Goal: Information Seeking & Learning: Learn about a topic

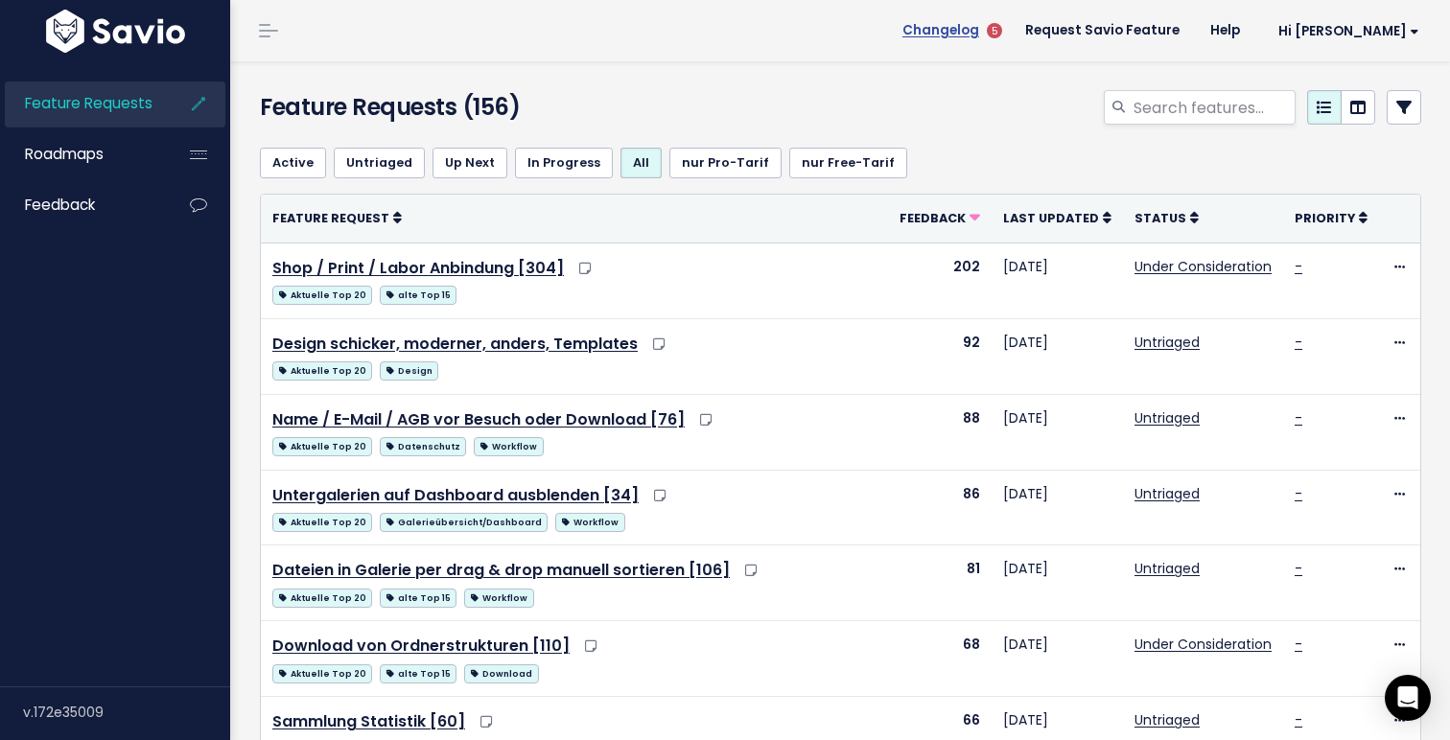
click at [979, 34] on span "Changelog" at bounding box center [940, 30] width 77 height 13
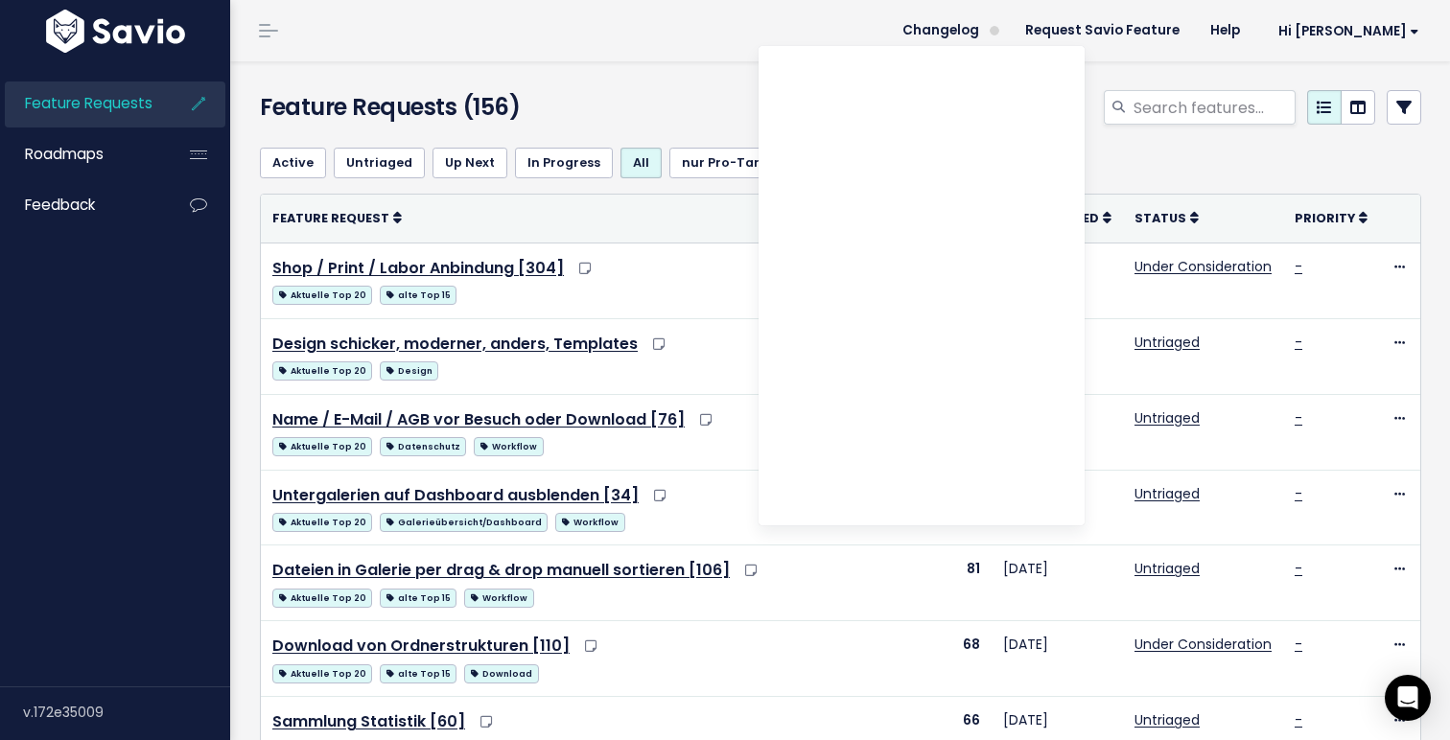
click at [780, 19] on header "Changelog Request Savio Feature Help Hi Julian My Settings Logout" at bounding box center [840, 30] width 1220 height 61
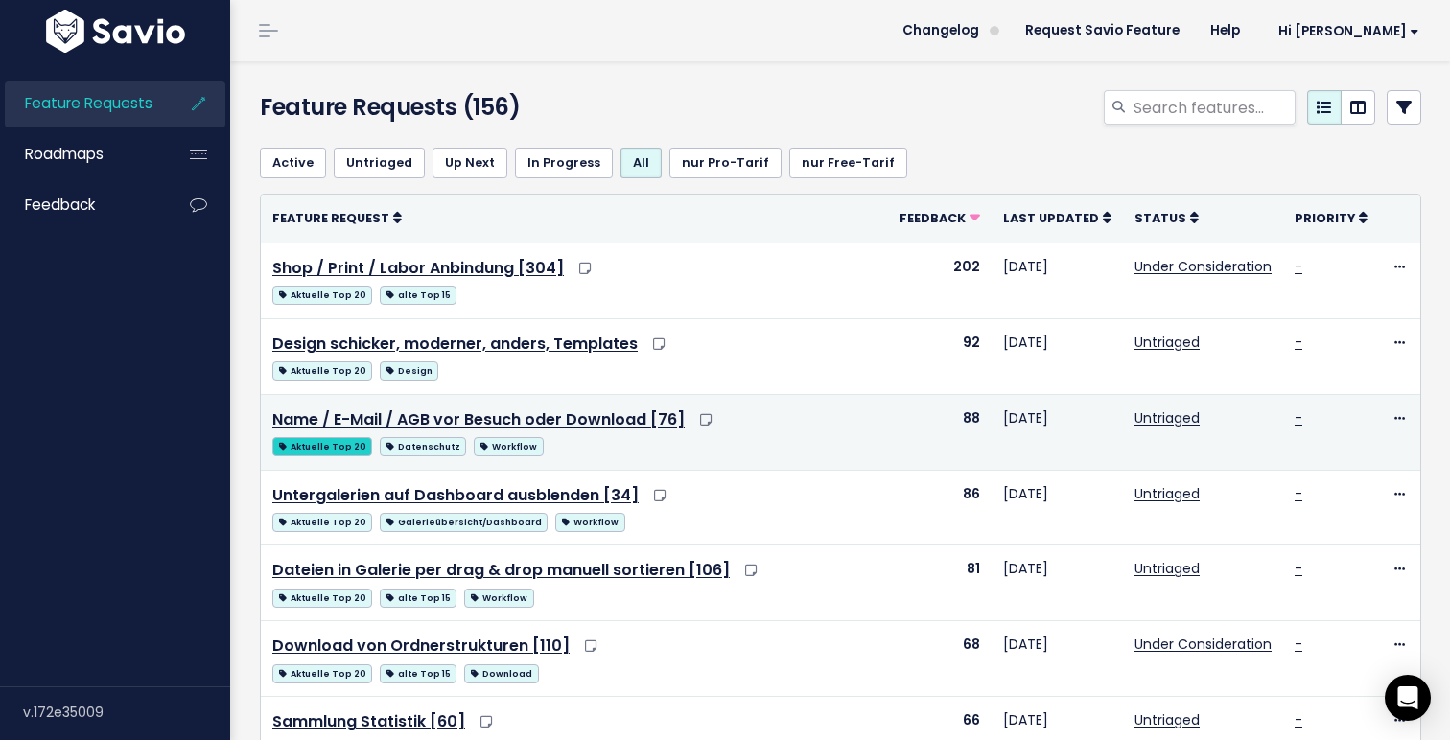
click at [322, 446] on span "Aktuelle Top 20" at bounding box center [322, 446] width 100 height 19
click at [305, 447] on span "Aktuelle Top 20" at bounding box center [322, 446] width 100 height 19
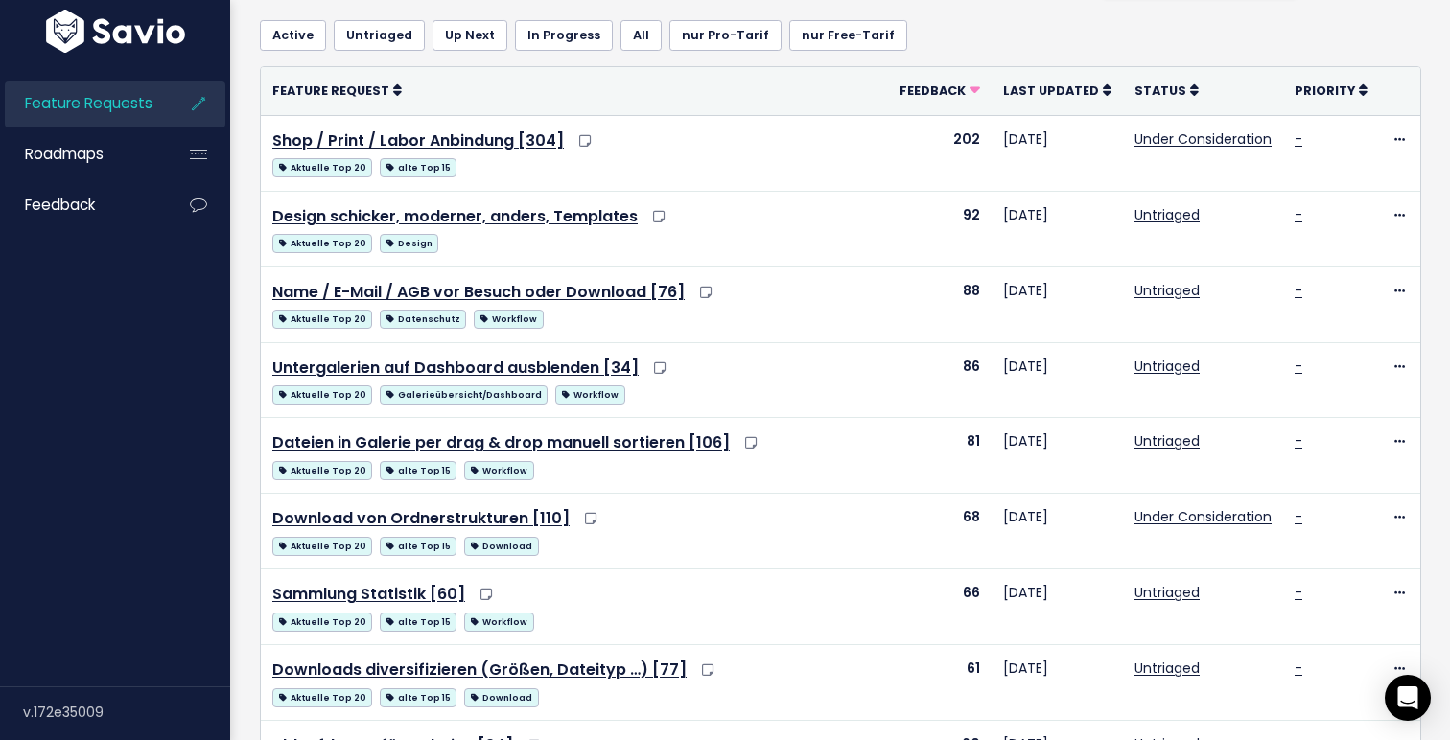
scroll to position [135, 0]
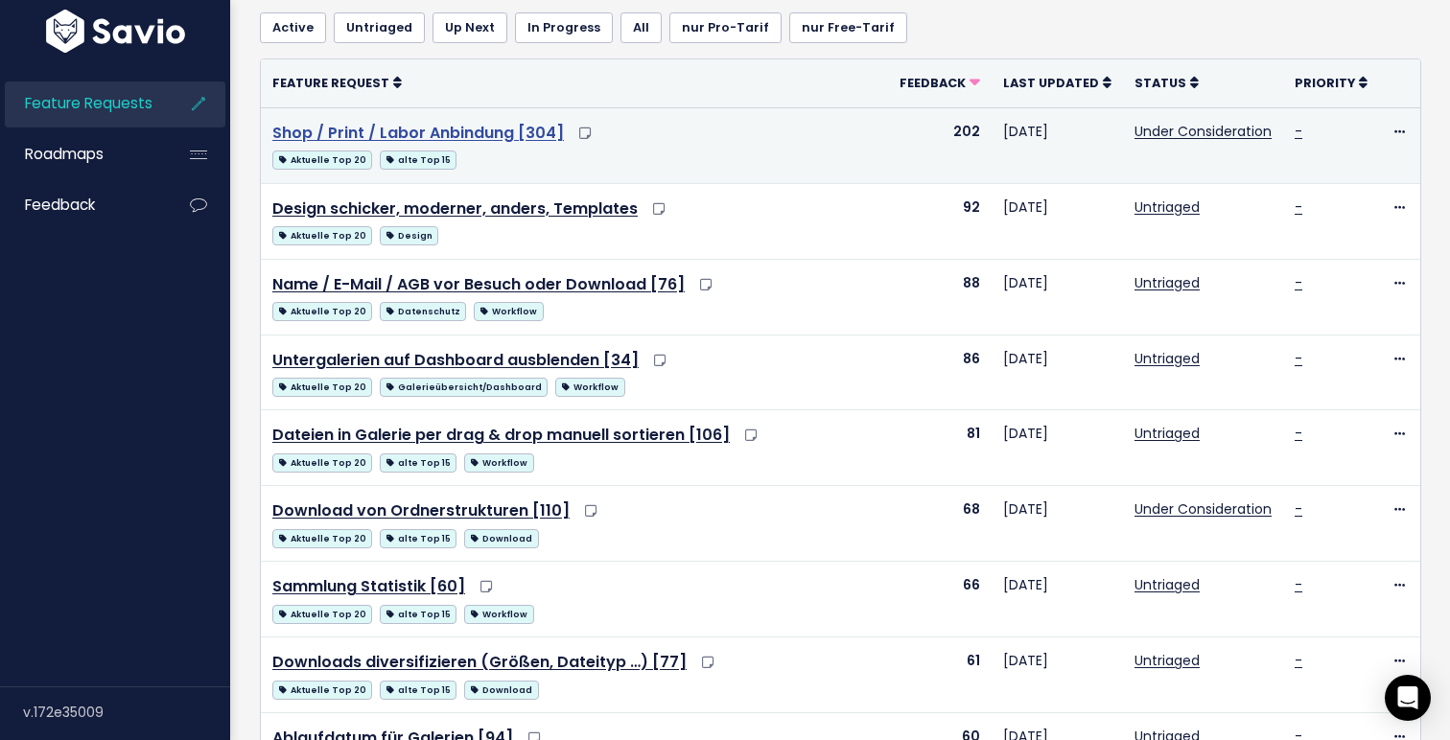
click at [509, 135] on link "Shop / Print / Labor Anbindung [304]" at bounding box center [417, 133] width 291 height 22
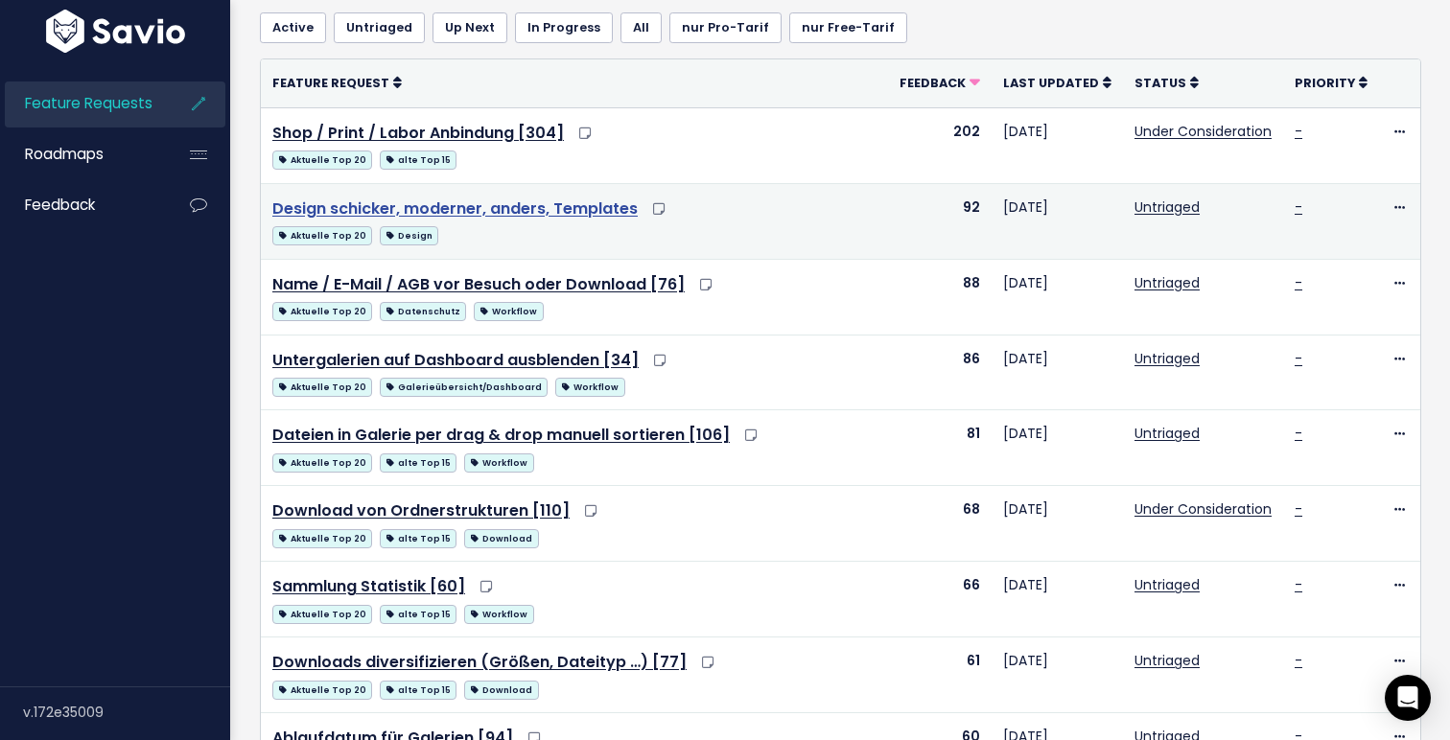
click at [479, 216] on link "Design schicker, moderner, anders, Templates" at bounding box center [454, 209] width 365 height 22
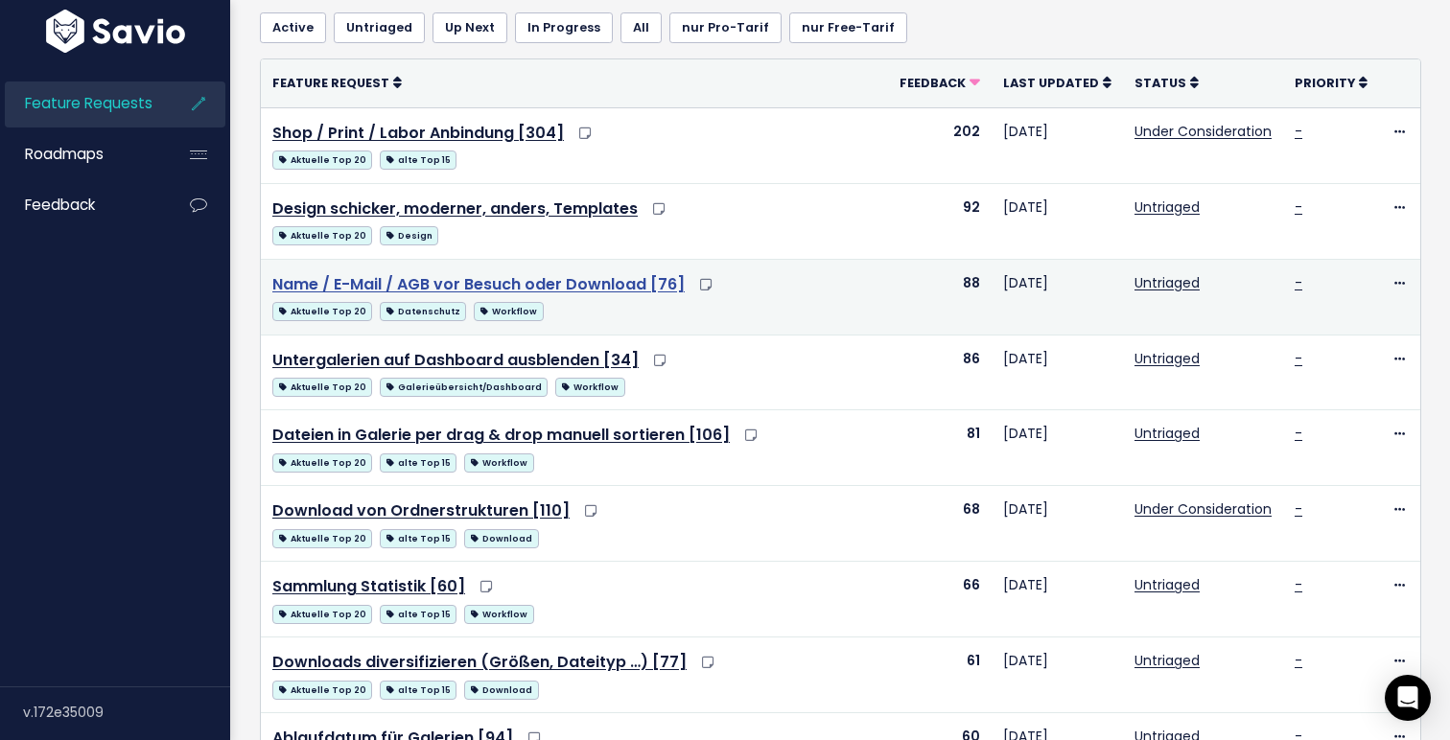
click at [447, 282] on link "Name / E-Mail / AGB vor Besuch oder Download [76]" at bounding box center [478, 284] width 412 height 22
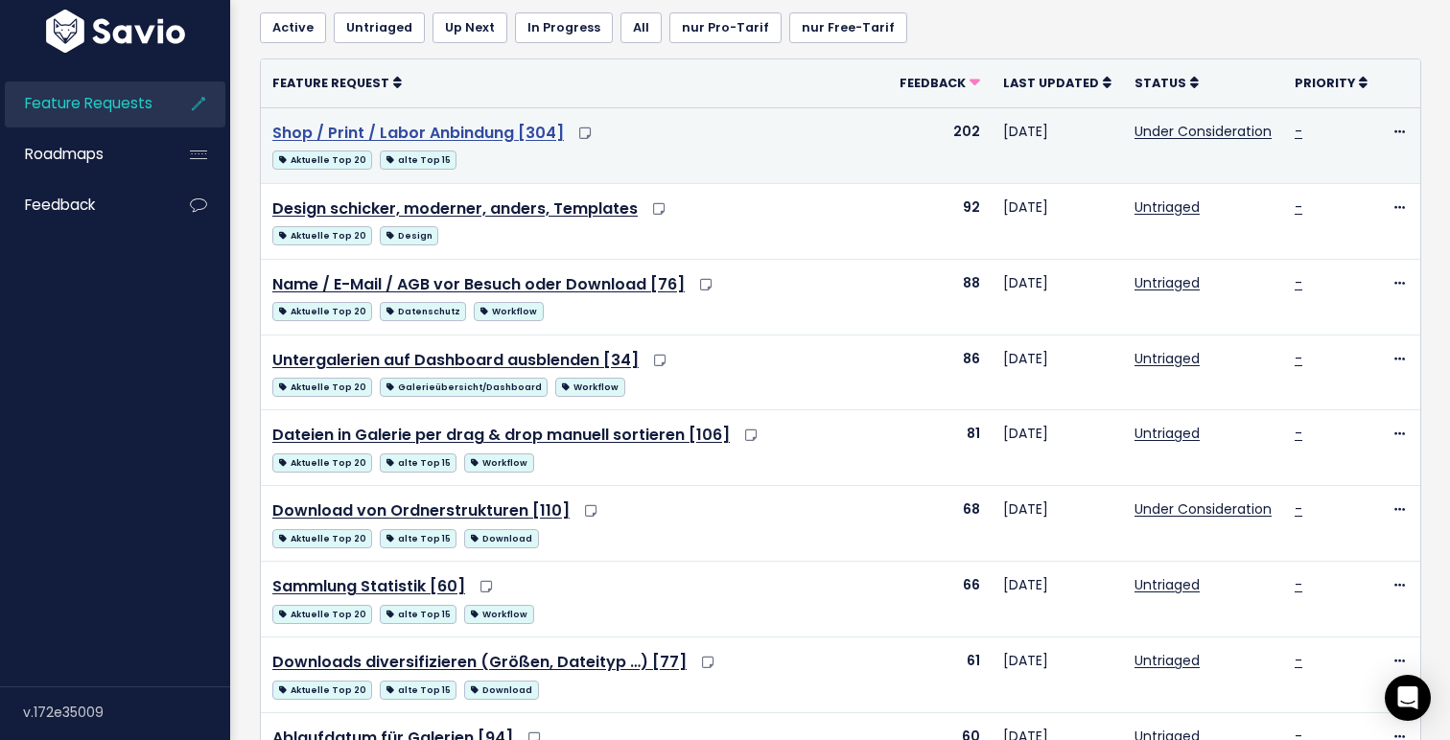
click at [501, 128] on link "Shop / Print / Labor Anbindung [304]" at bounding box center [417, 133] width 291 height 22
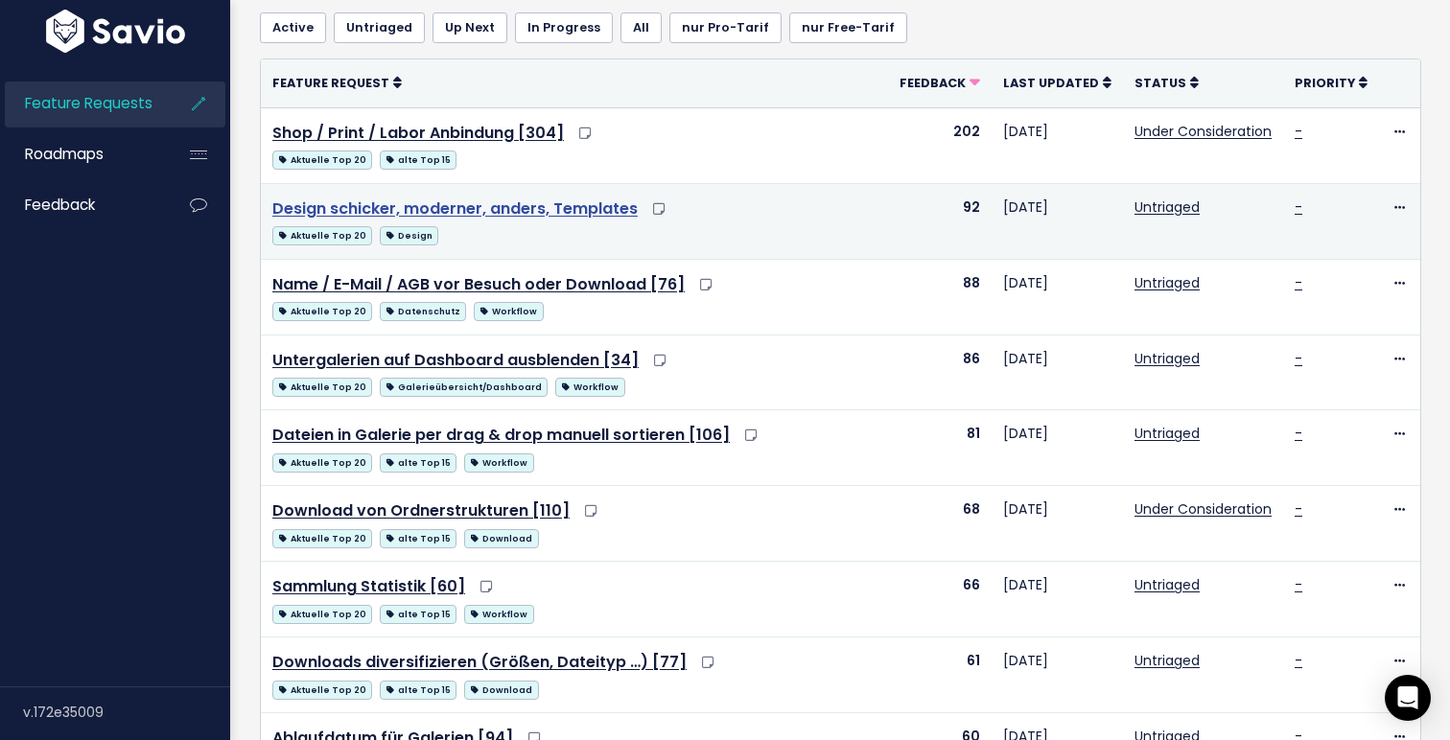
click at [500, 207] on link "Design schicker, moderner, anders, Templates" at bounding box center [454, 209] width 365 height 22
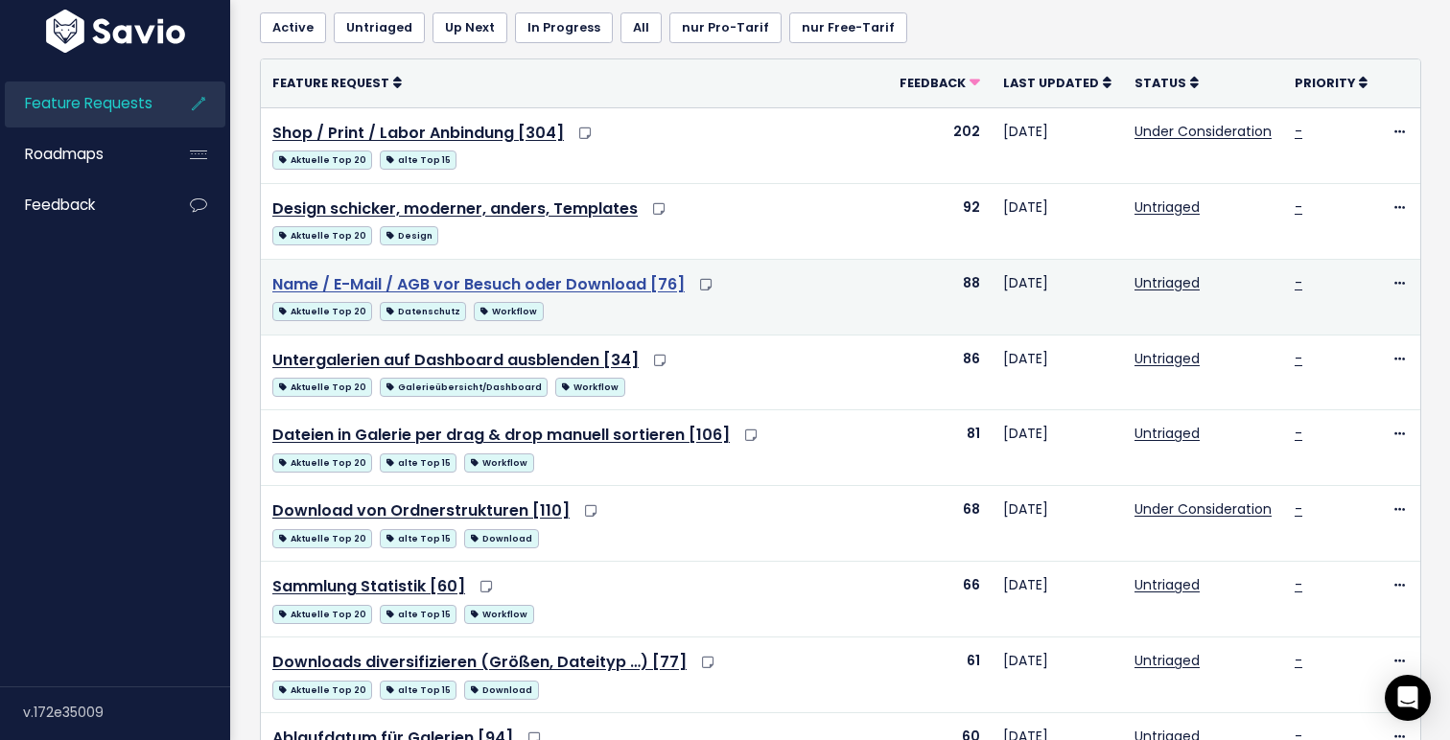
click at [498, 281] on link "Name / E-Mail / AGB vor Besuch oder Download [76]" at bounding box center [478, 284] width 412 height 22
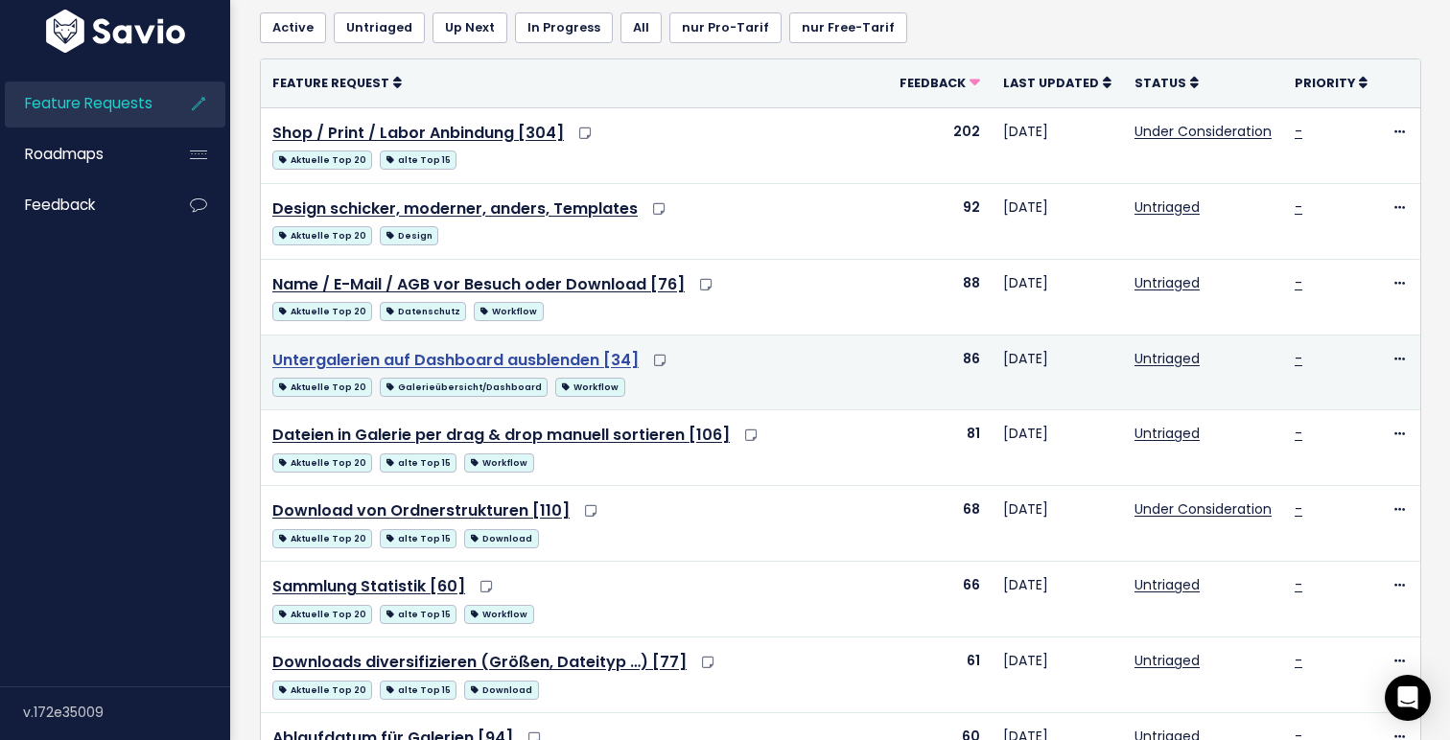
click at [492, 361] on link "Untergalerien auf Dashboard ausblenden [34]" at bounding box center [455, 360] width 366 height 22
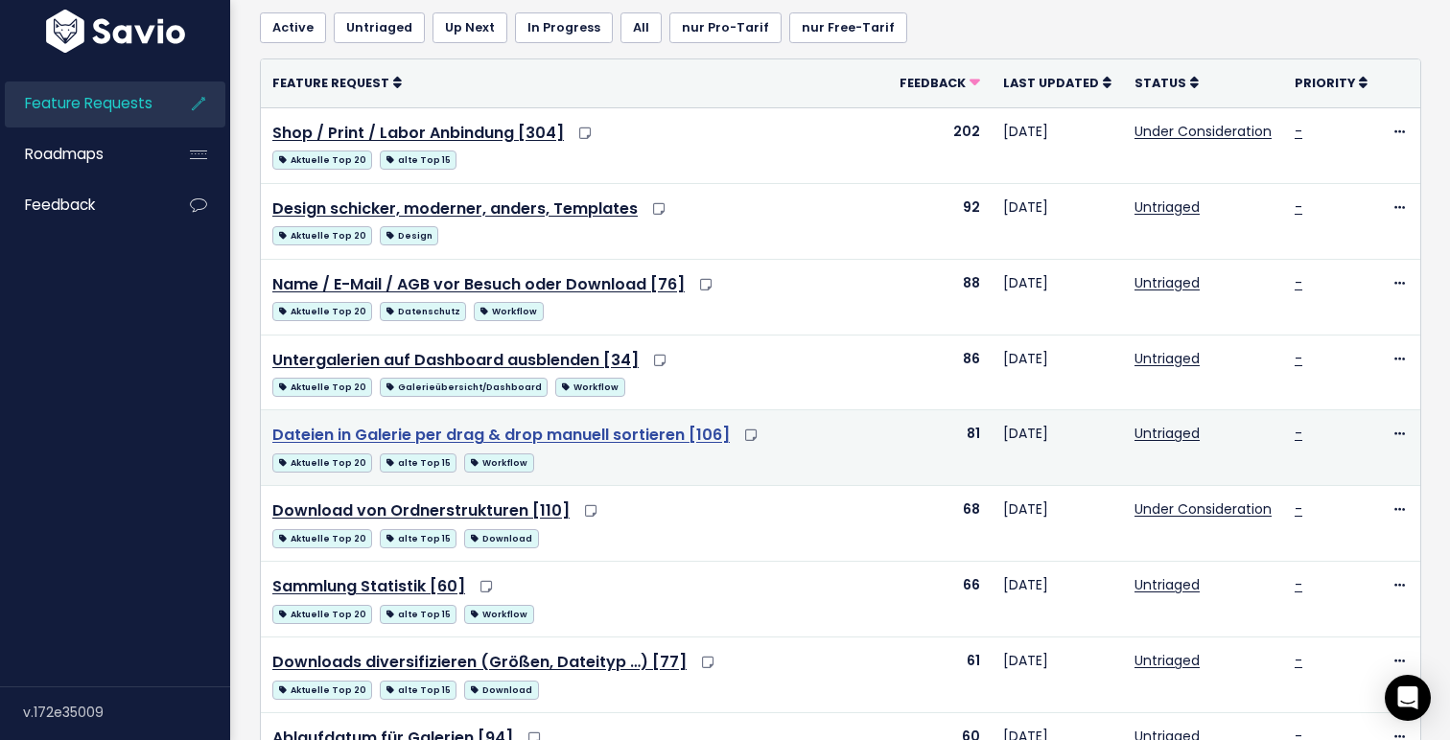
click at [494, 431] on link "Dateien in Galerie per drag & drop manuell sortieren [106]" at bounding box center [500, 435] width 457 height 22
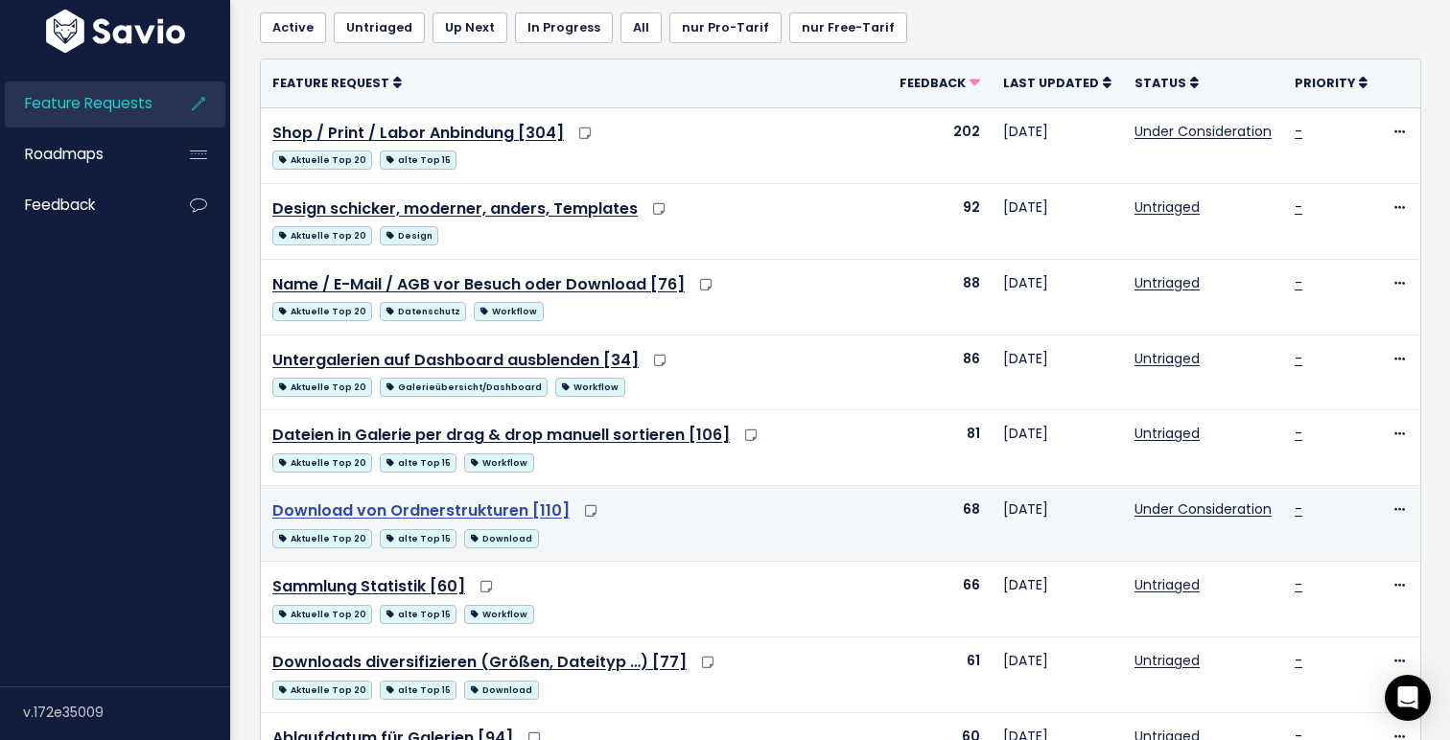
click at [491, 509] on link "Download von Ordnerstrukturen [110]" at bounding box center [420, 511] width 297 height 22
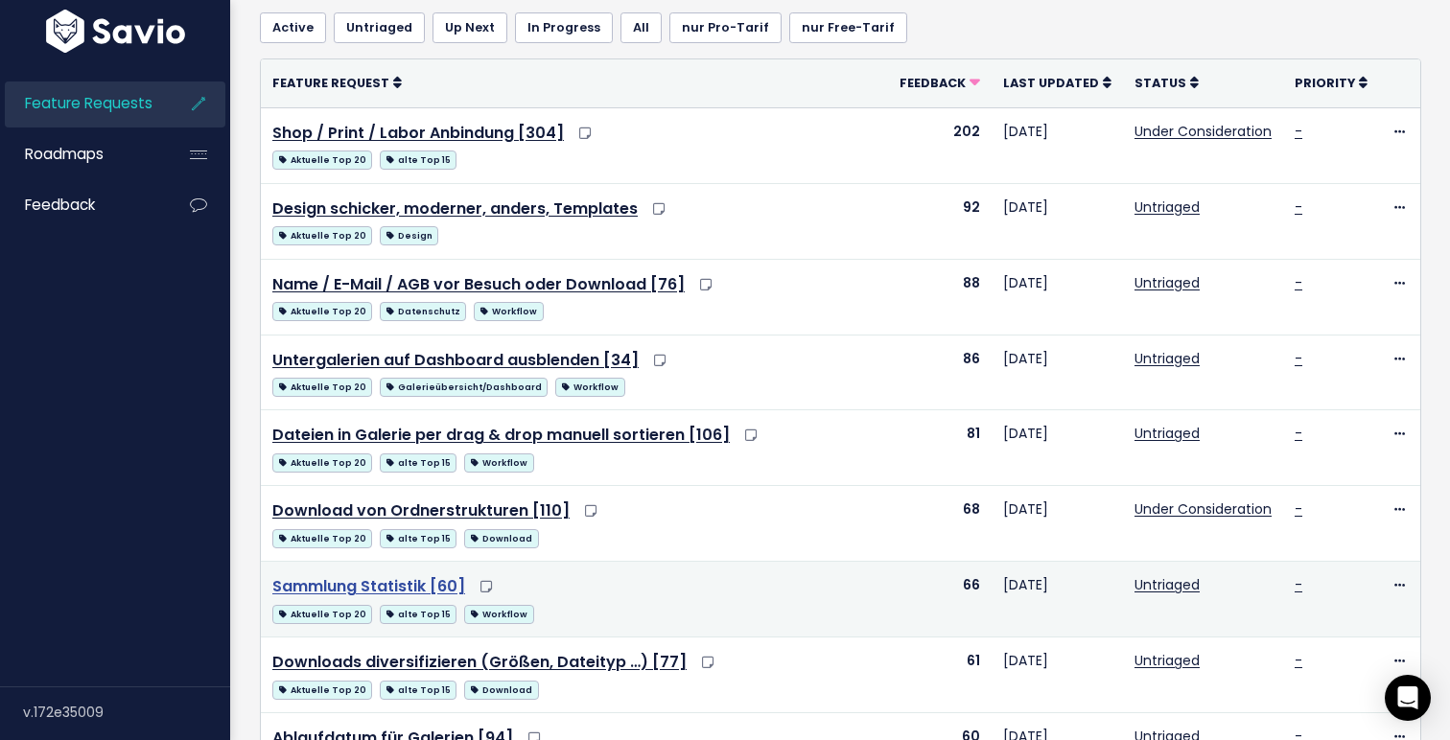
click at [439, 587] on link "Sammlung Statistik [60]" at bounding box center [368, 586] width 193 height 22
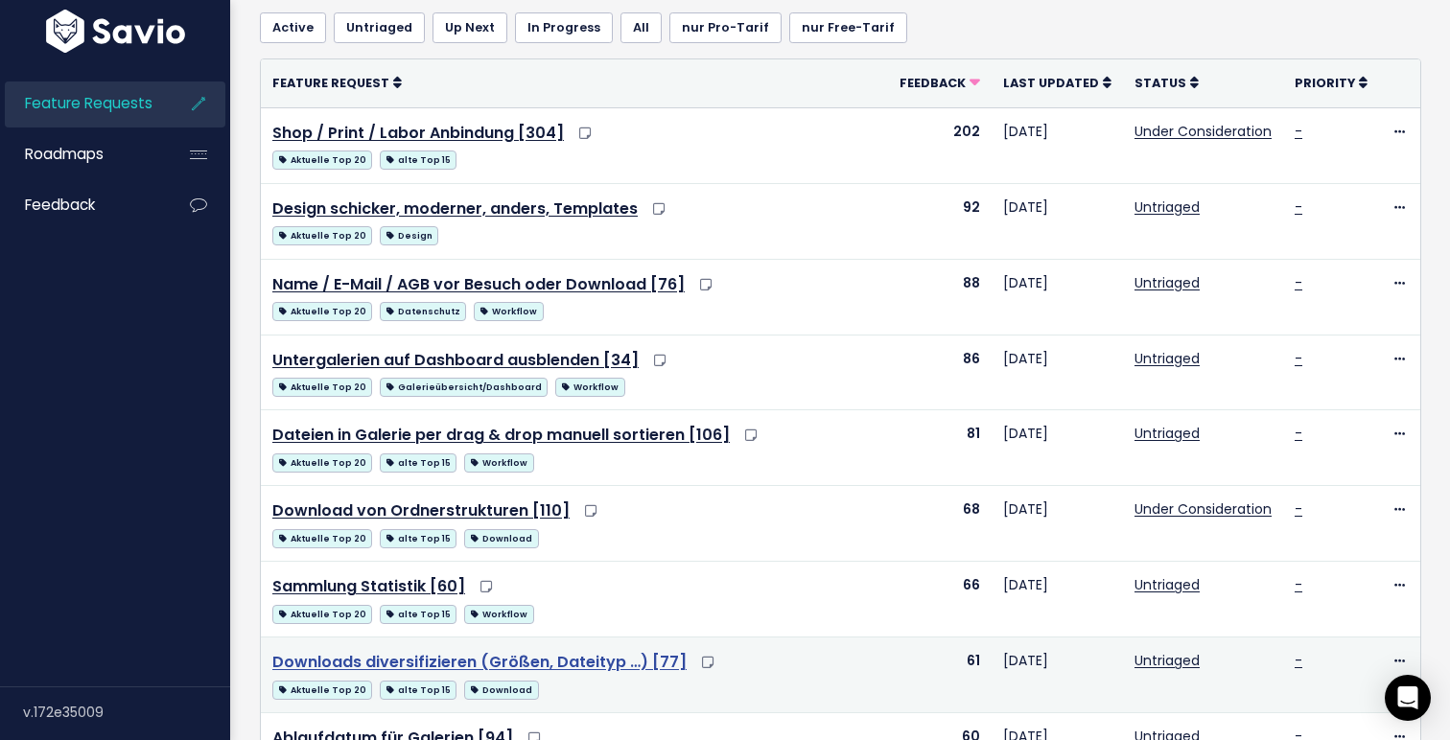
click at [461, 663] on link "Downloads diversifizieren (Größen, Dateityp …) [77]" at bounding box center [479, 662] width 414 height 22
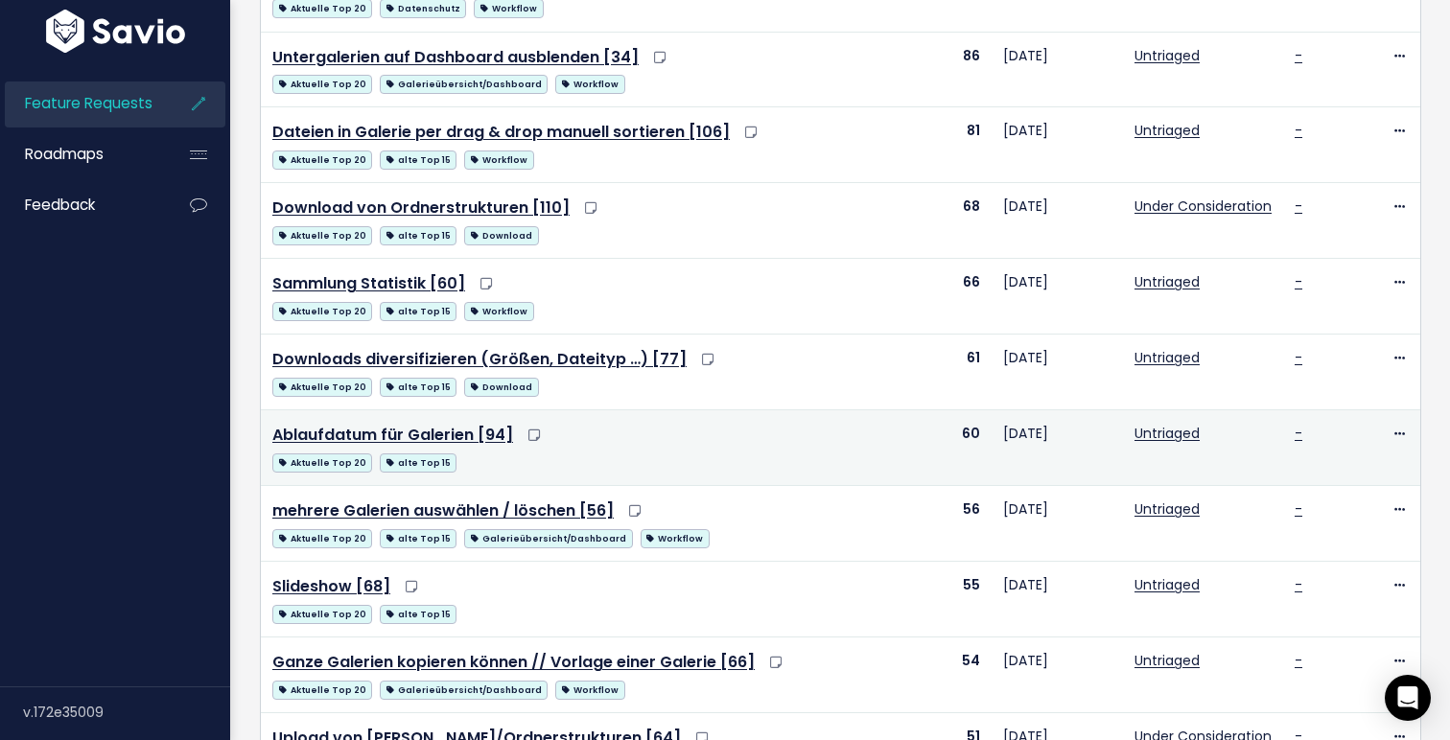
scroll to position [451, 0]
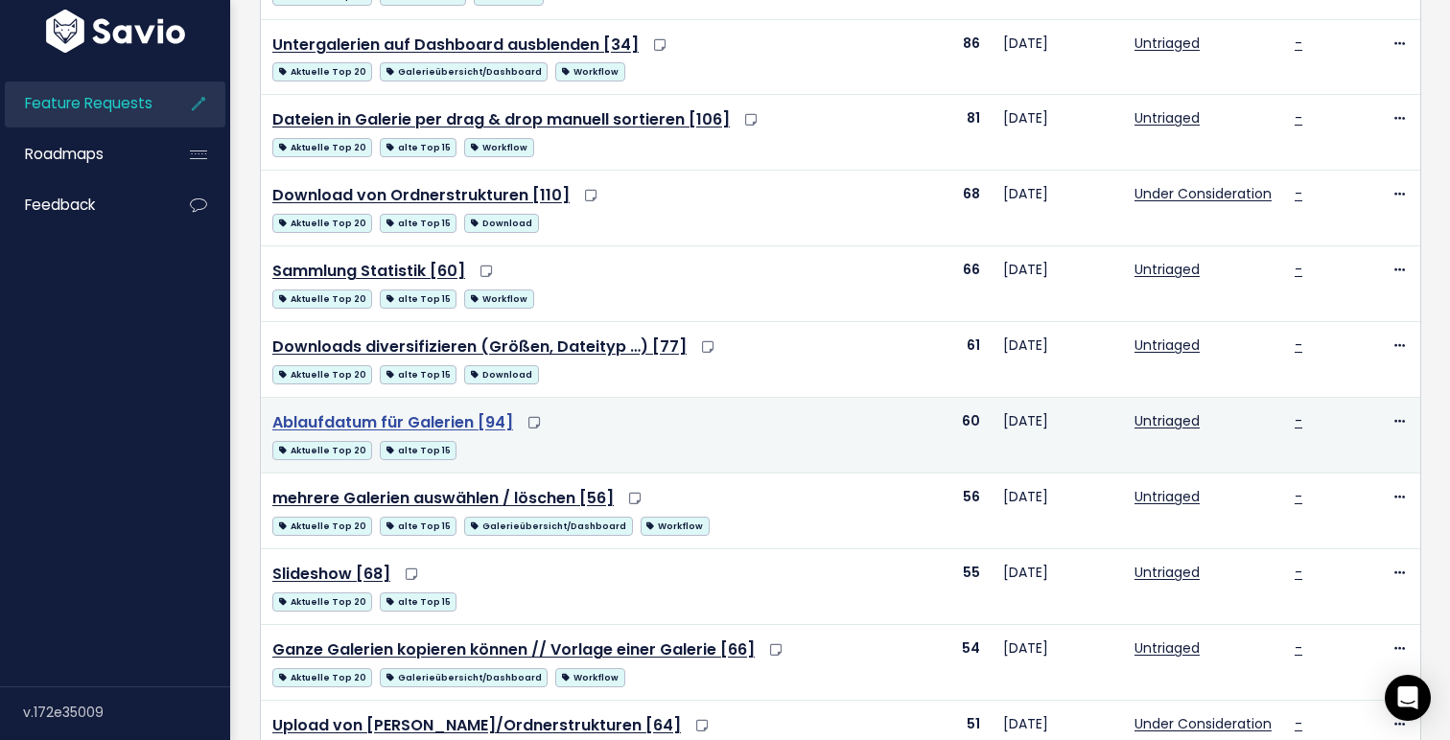
click at [479, 419] on link "Ablaufdatum für Galerien [94]" at bounding box center [392, 422] width 241 height 22
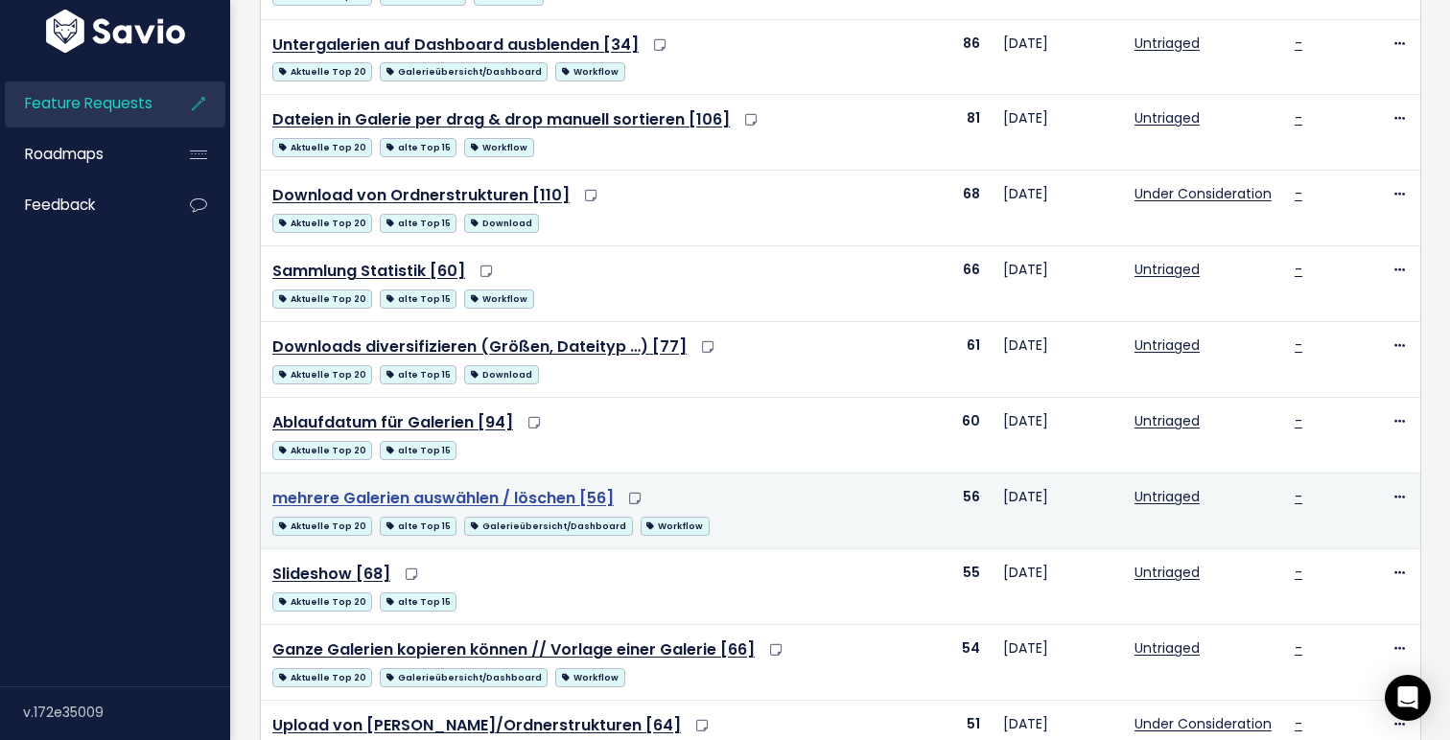
click at [472, 501] on link "mehrere Galerien auswählen / löschen [56]" at bounding box center [442, 498] width 341 height 22
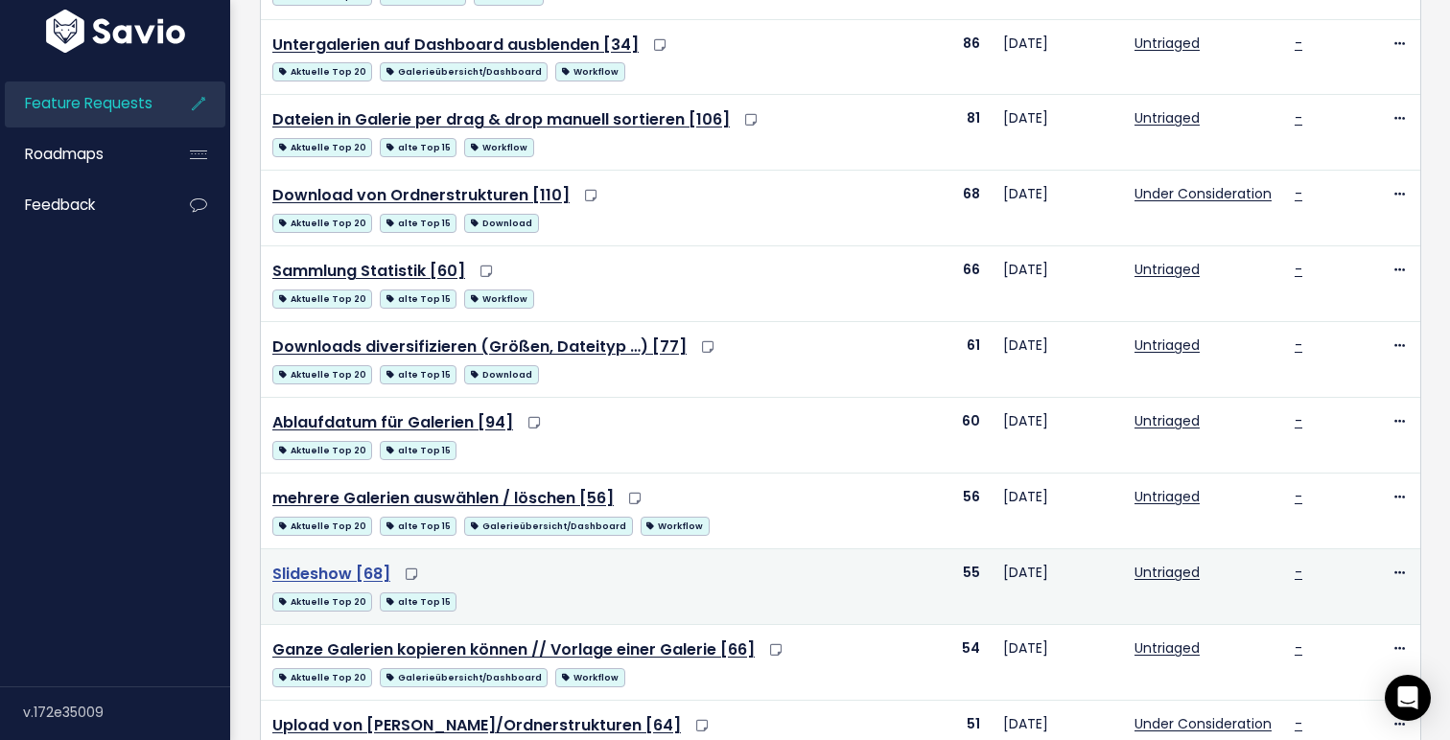
click at [358, 576] on link "Slideshow [68]" at bounding box center [331, 574] width 118 height 22
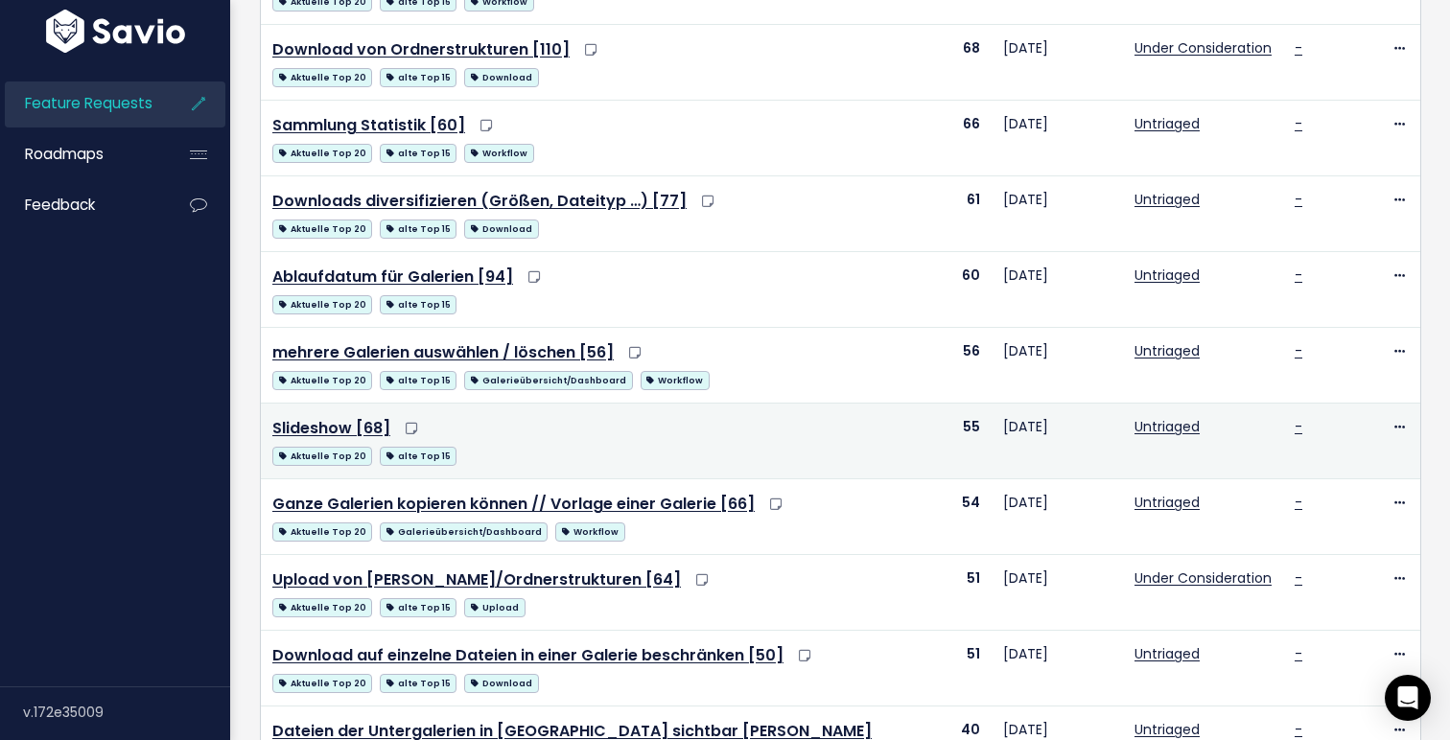
scroll to position [603, 0]
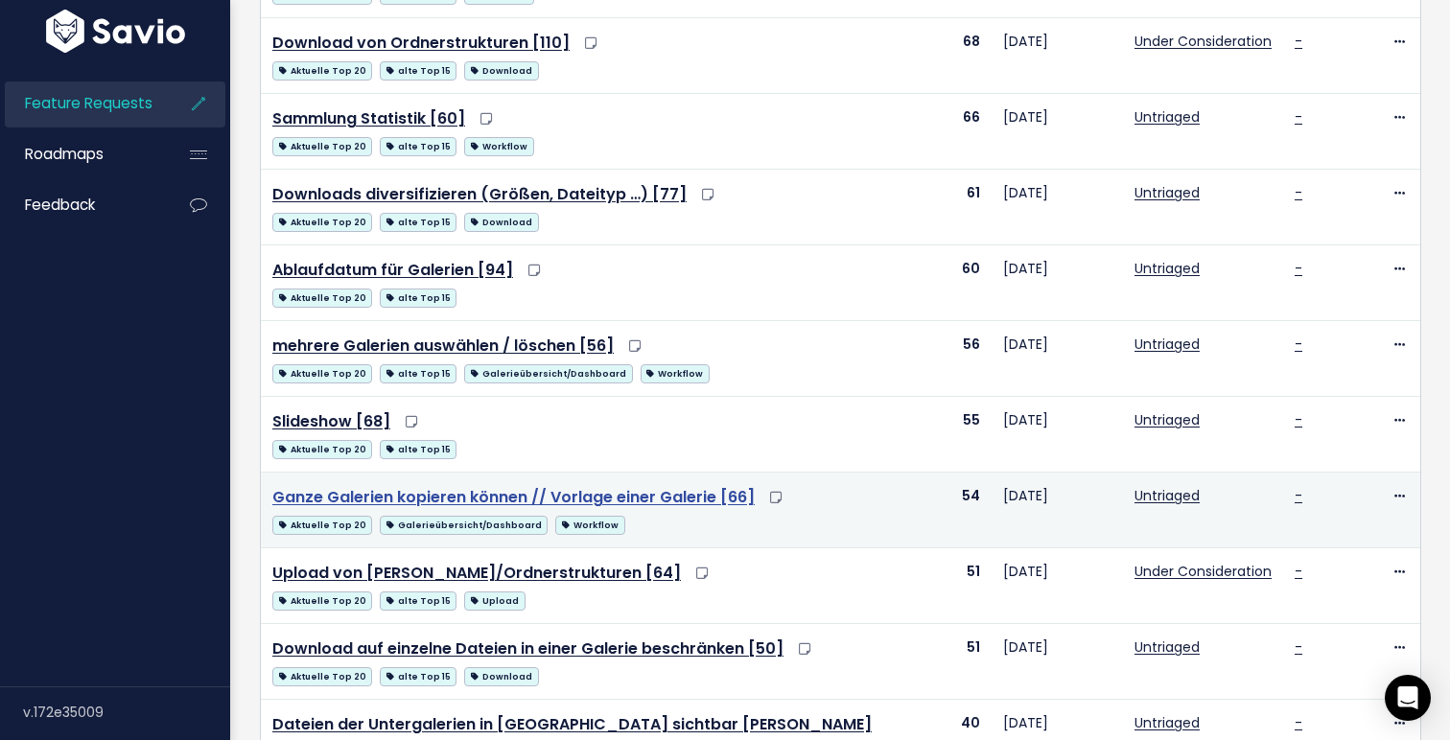
click at [515, 496] on link "Ganze Galerien kopieren können // Vorlage einer Galerie [66]" at bounding box center [513, 497] width 482 height 22
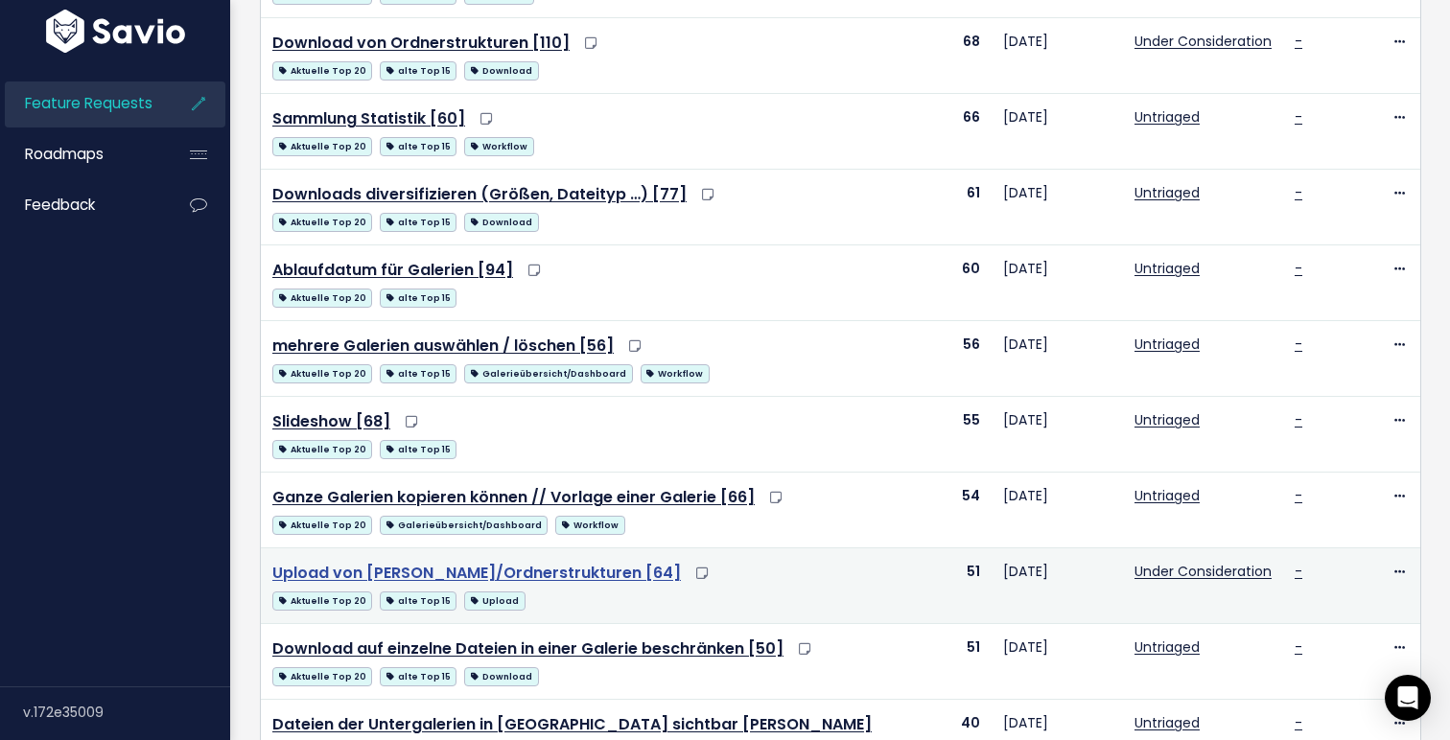
click at [492, 569] on link "Upload von Ordnern/Ordnerstrukturen [64]" at bounding box center [476, 573] width 408 height 22
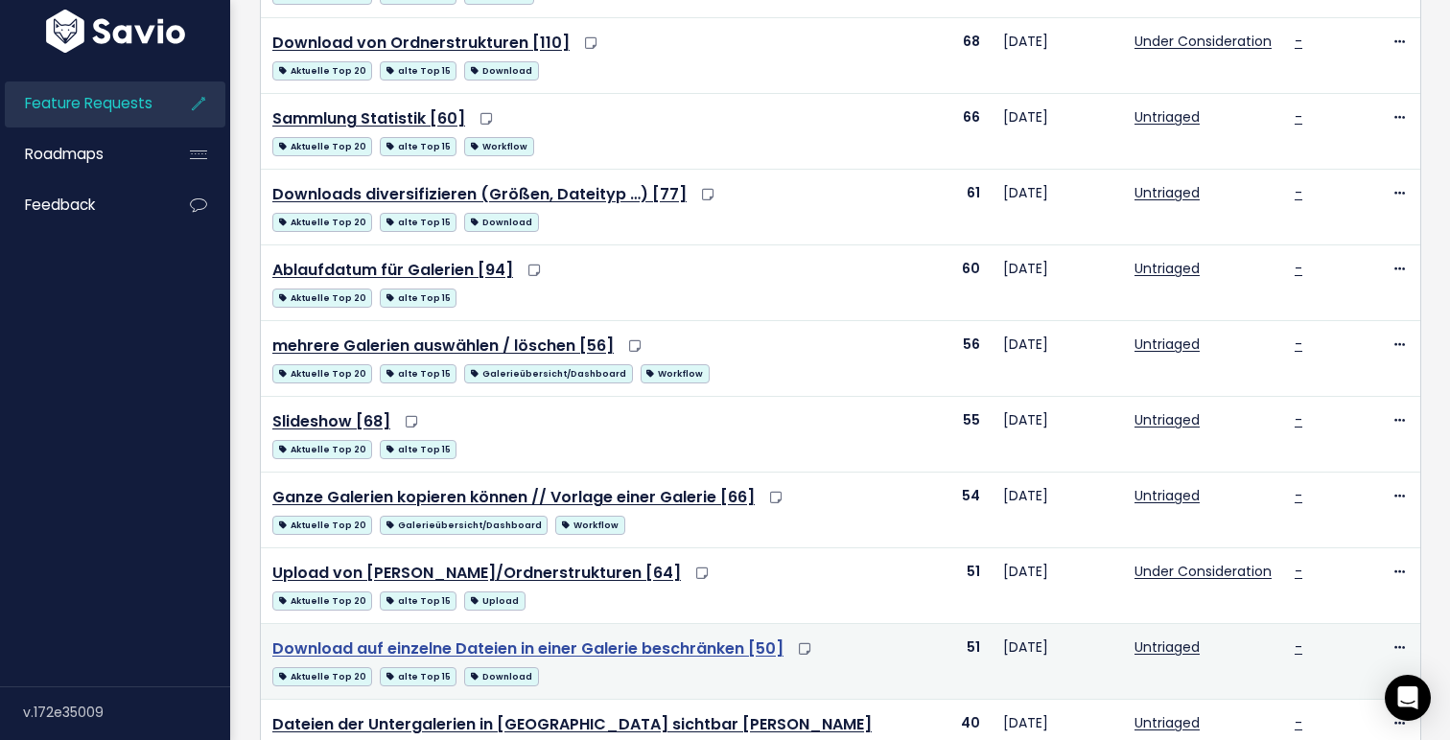
click at [503, 654] on link "Download auf einzelne Dateien in einer Galerie beschränken [50]" at bounding box center [527, 649] width 511 height 22
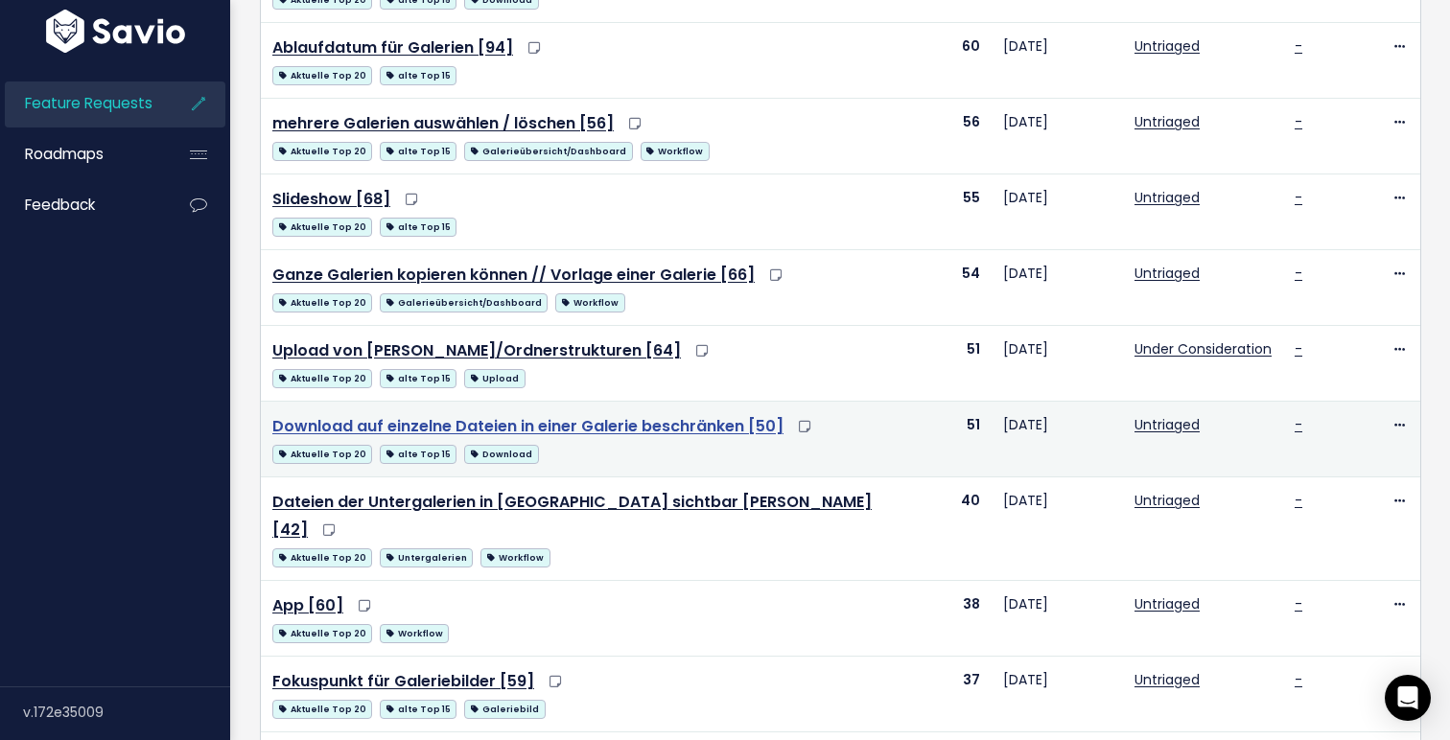
scroll to position [846, 0]
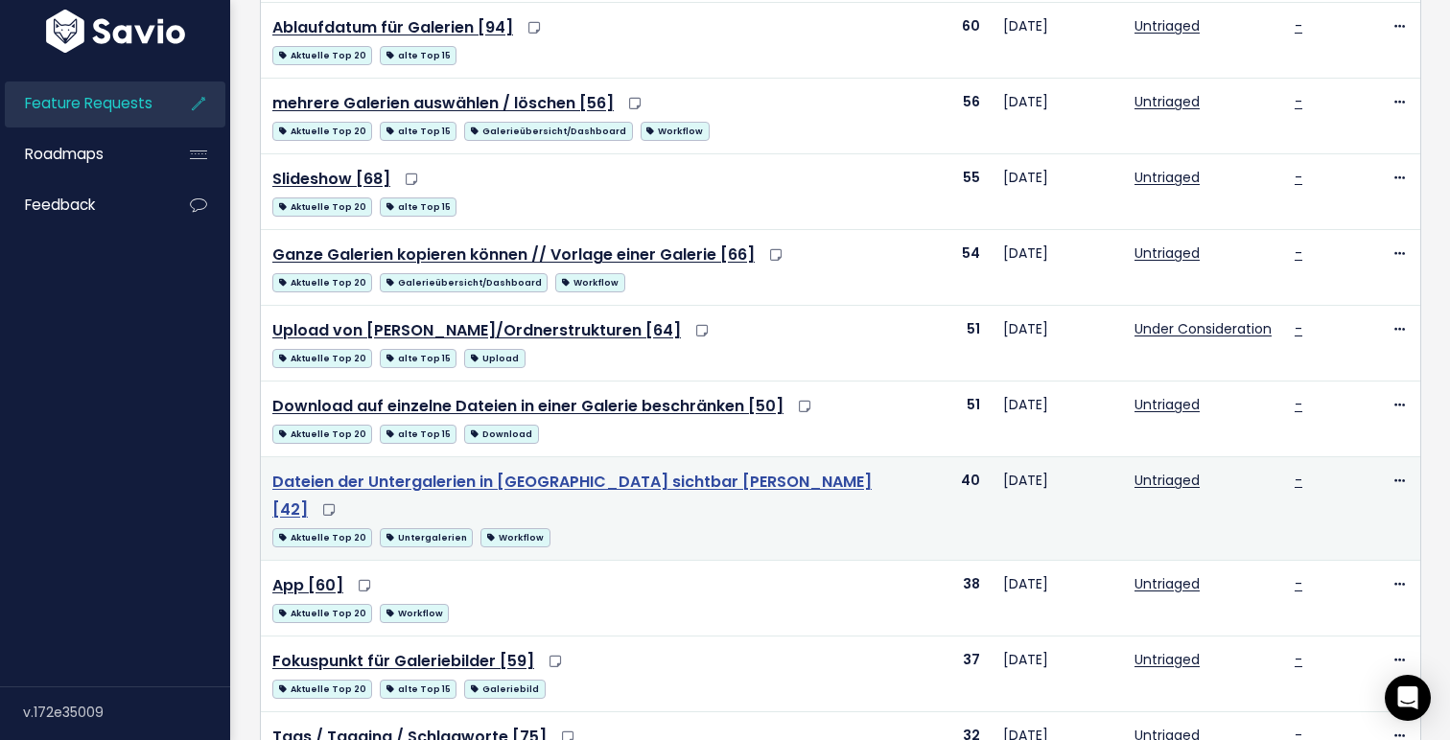
click at [556, 488] on link "Dateien der Untergalerien in Obergalerie sichtbar machen [42]" at bounding box center [571, 496] width 599 height 50
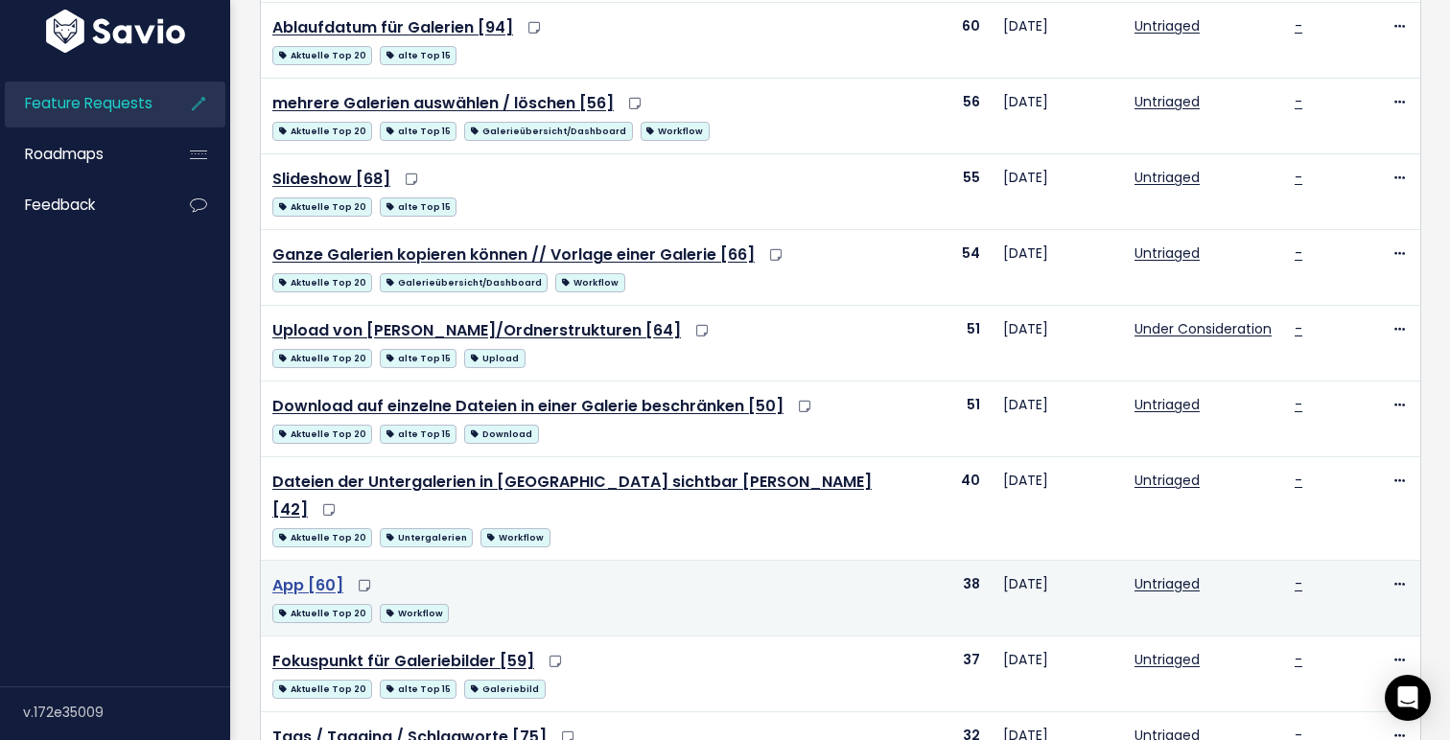
click at [329, 574] on link "App [60]" at bounding box center [307, 585] width 71 height 22
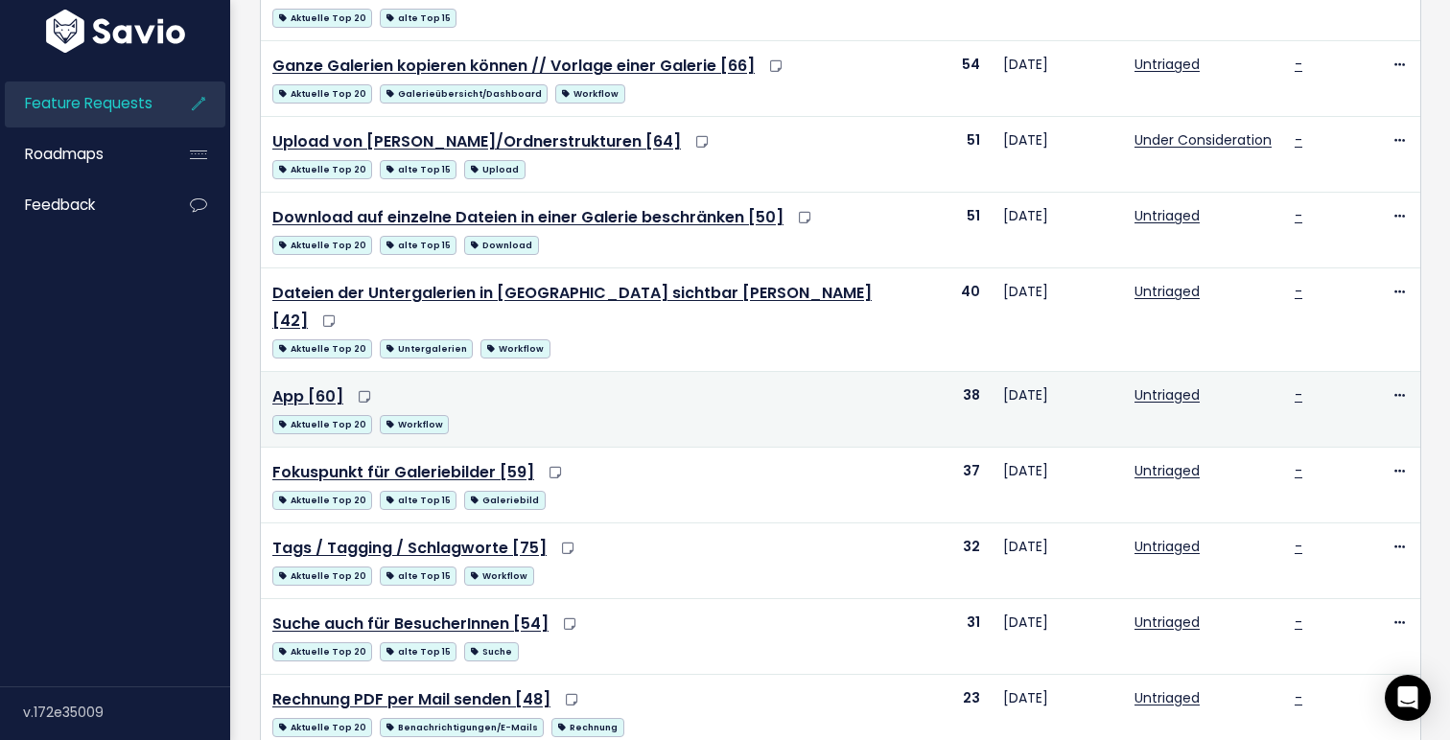
scroll to position [1038, 0]
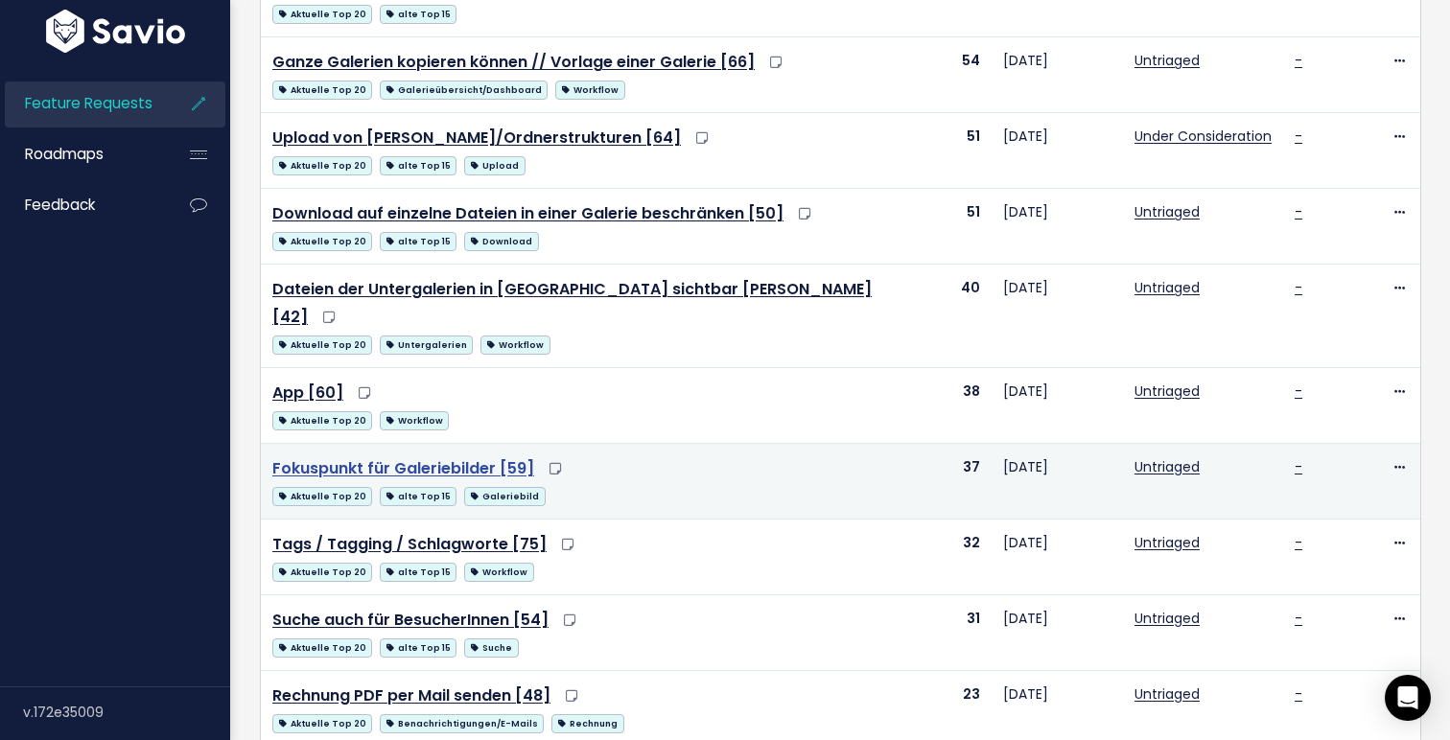
click at [482, 457] on link "Fokuspunkt für Galeriebilder [59]" at bounding box center [403, 468] width 262 height 22
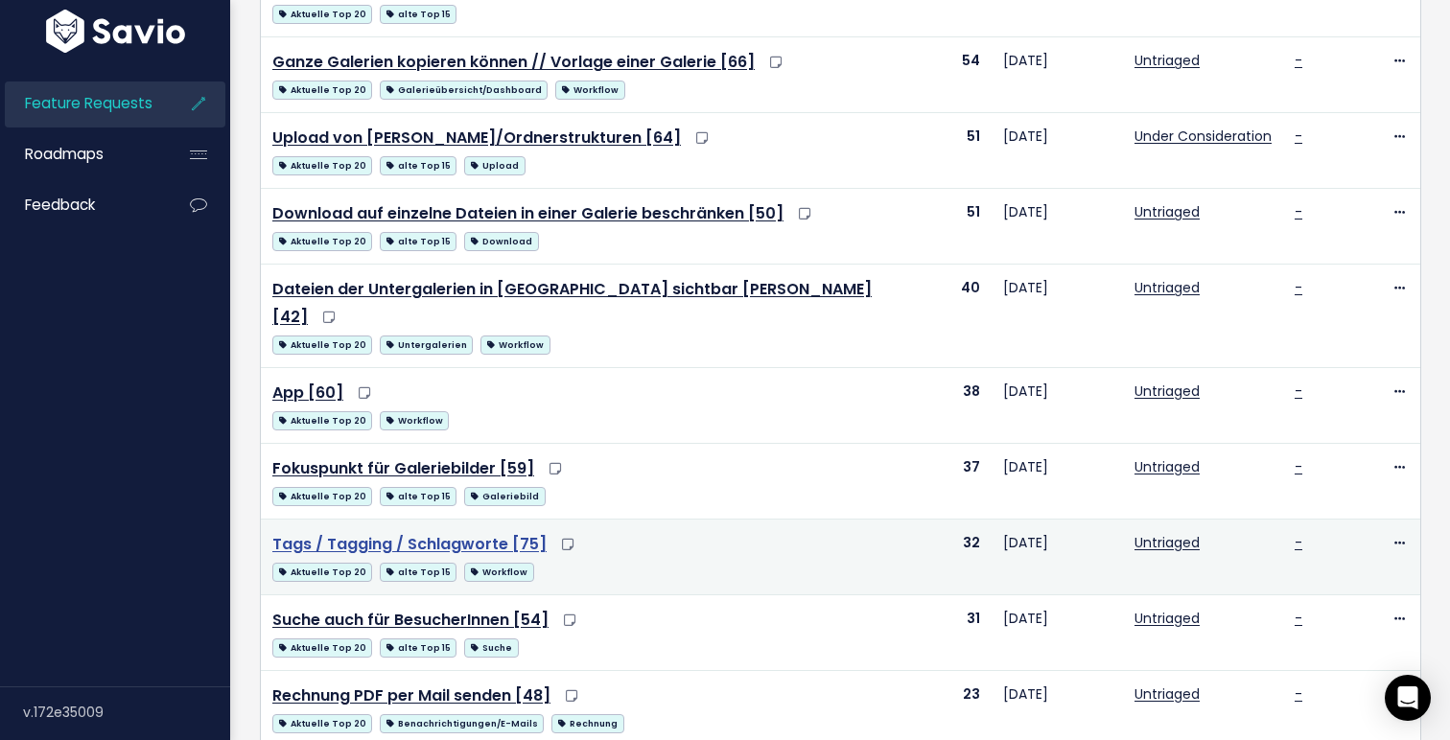
click at [455, 533] on link "Tags / Tagging / Schlagworte [75]" at bounding box center [409, 544] width 274 height 22
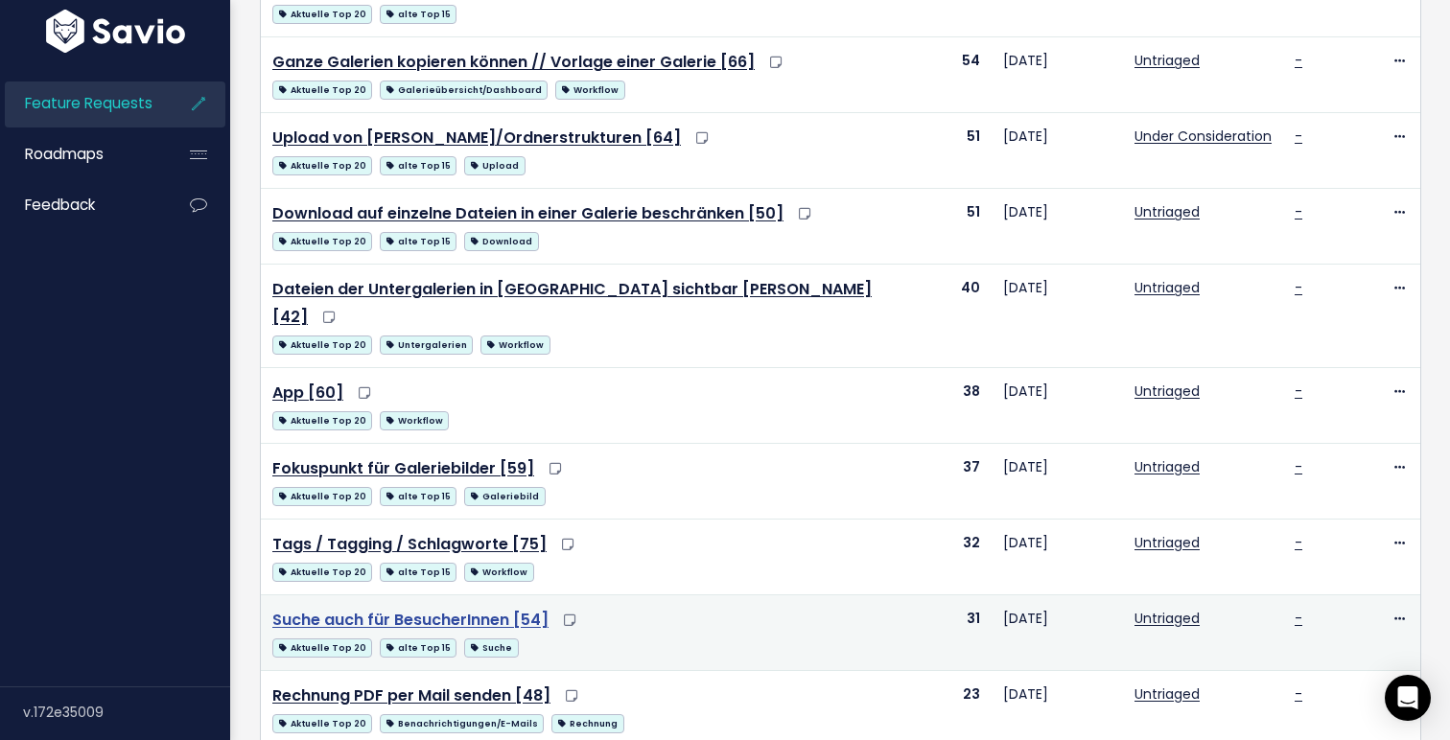
click at [437, 609] on link "Suche auch für BesucherInnen [54]" at bounding box center [410, 620] width 276 height 22
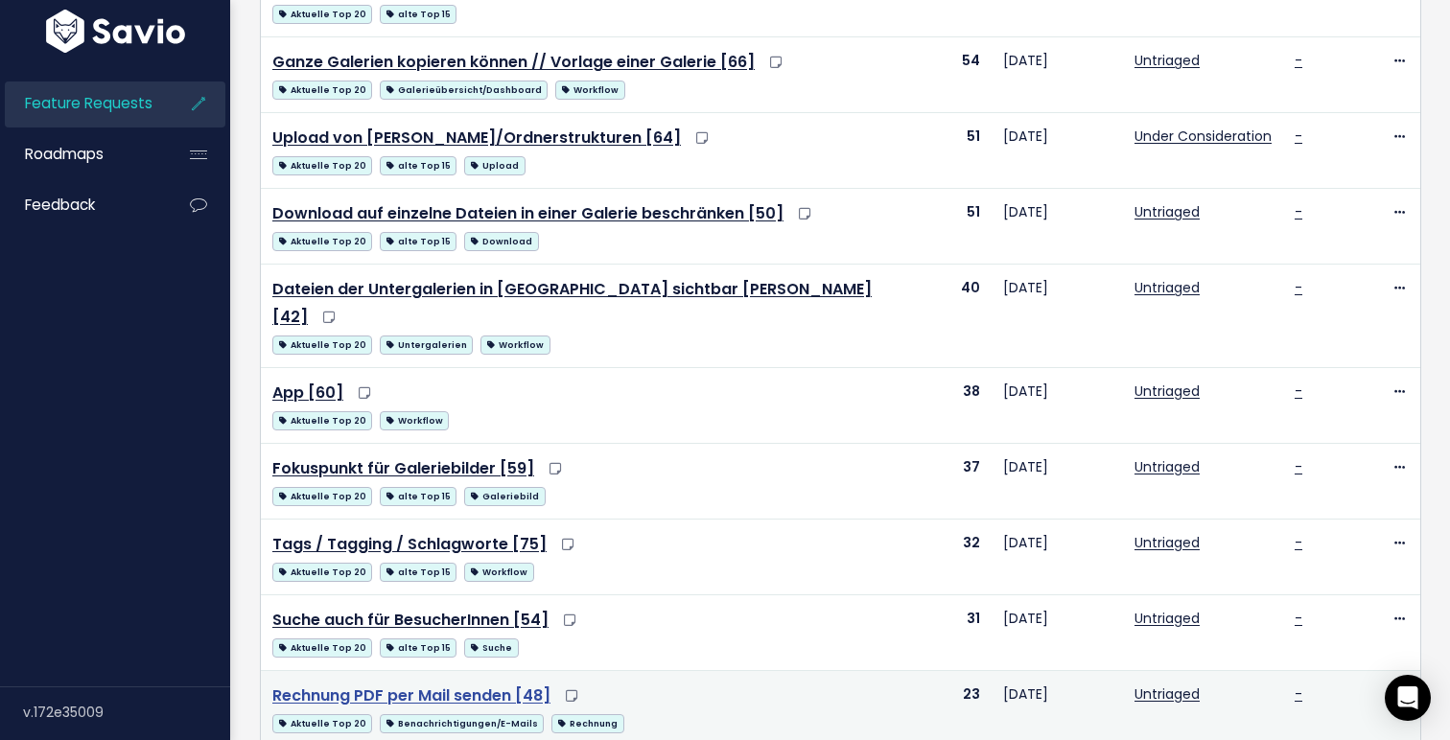
click at [442, 685] on link "Rechnung PDF per Mail senden [48]" at bounding box center [411, 696] width 278 height 22
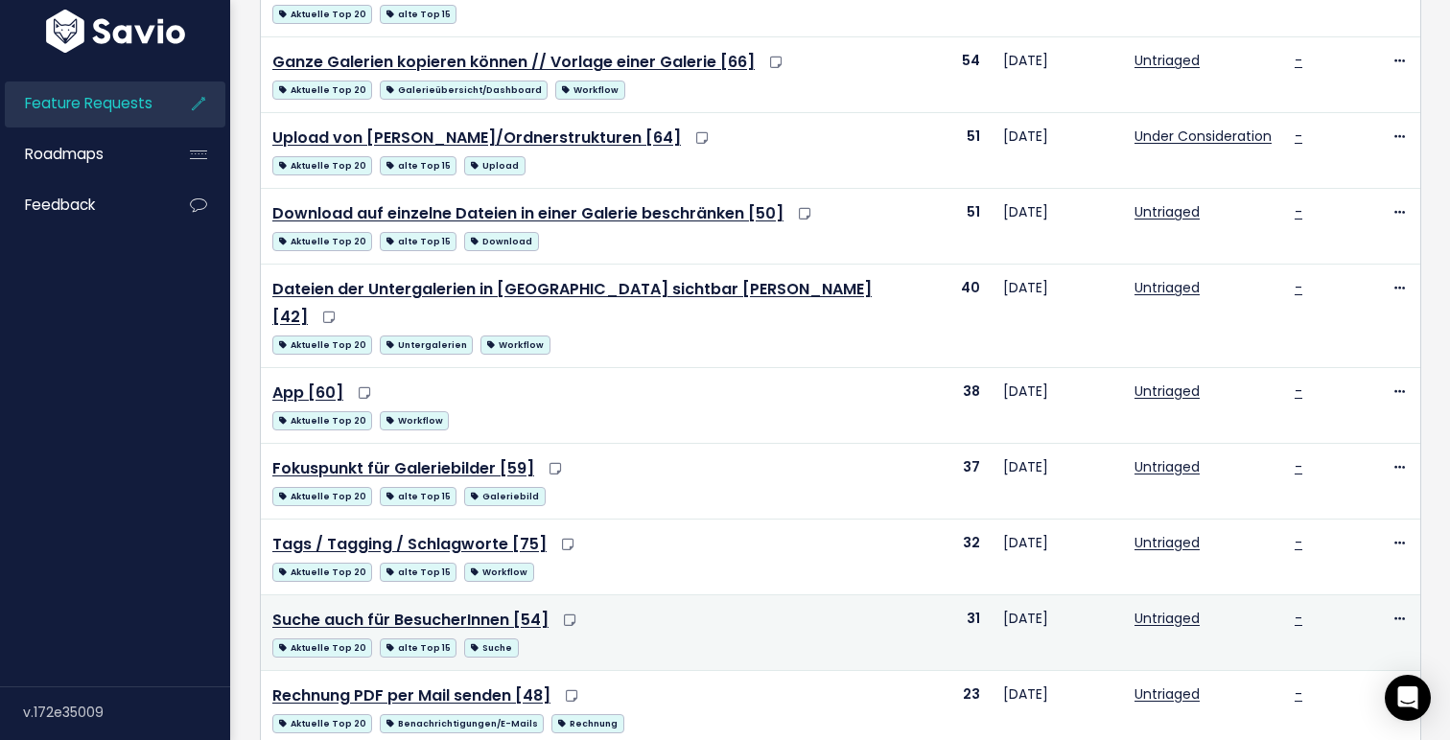
scroll to position [1077, 0]
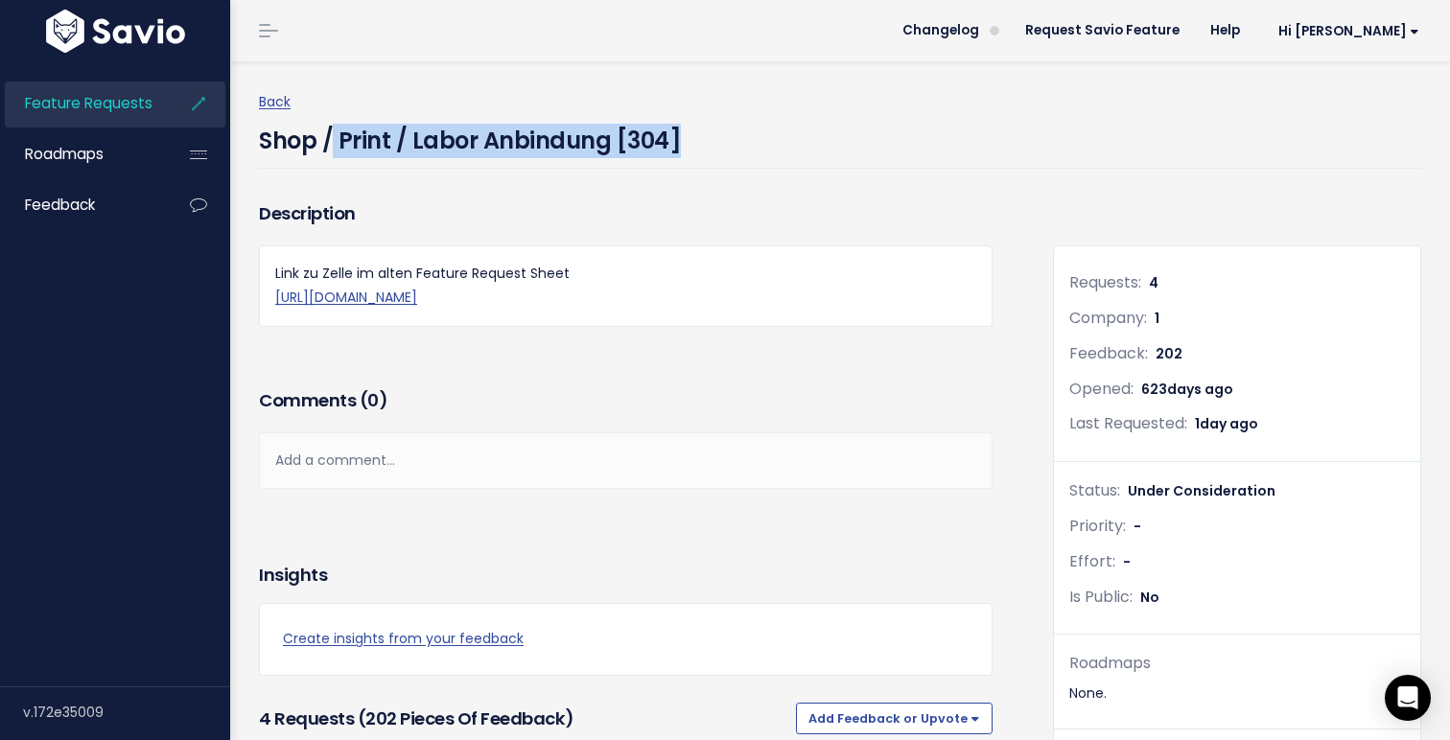
drag, startPoint x: 697, startPoint y: 137, endPoint x: 334, endPoint y: 124, distance: 363.6
click at [334, 124] on div "Shop / Print / Labor Anbindung [304]" at bounding box center [840, 141] width 1162 height 55
click at [334, 124] on h4 "Shop / Print / Labor Anbindung [304]" at bounding box center [470, 136] width 422 height 44
drag, startPoint x: 259, startPoint y: 132, endPoint x: 603, endPoint y: 135, distance: 344.2
click at [603, 135] on h4 "Shop / Print / Labor Anbindung [304]" at bounding box center [470, 136] width 422 height 44
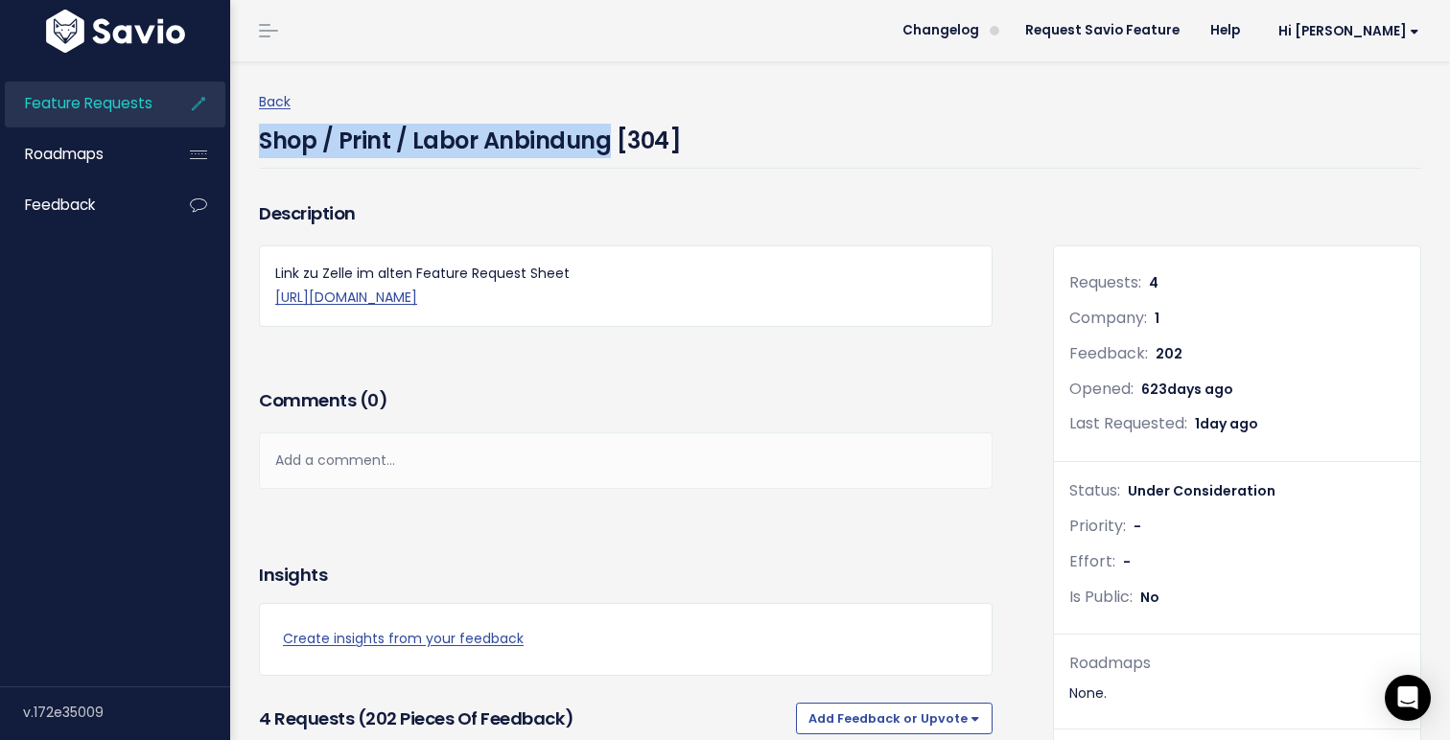
copy h4 "Shop / Print / Labor Anbindung"
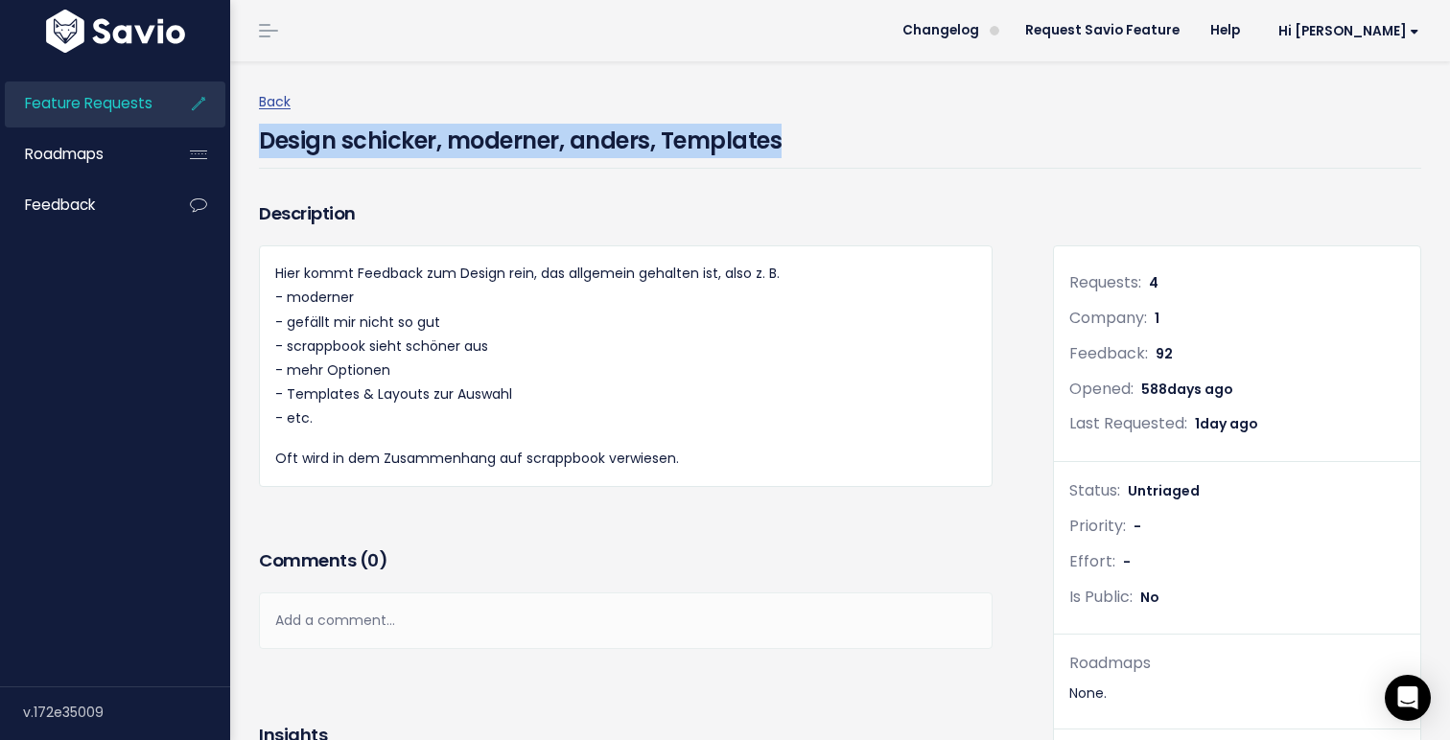
drag, startPoint x: 260, startPoint y: 138, endPoint x: 820, endPoint y: 151, distance: 560.1
click at [820, 151] on div "Design schicker, moderner, anders, Templates" at bounding box center [840, 141] width 1162 height 55
copy h4 "Design schicker, moderner, anders, Templates"
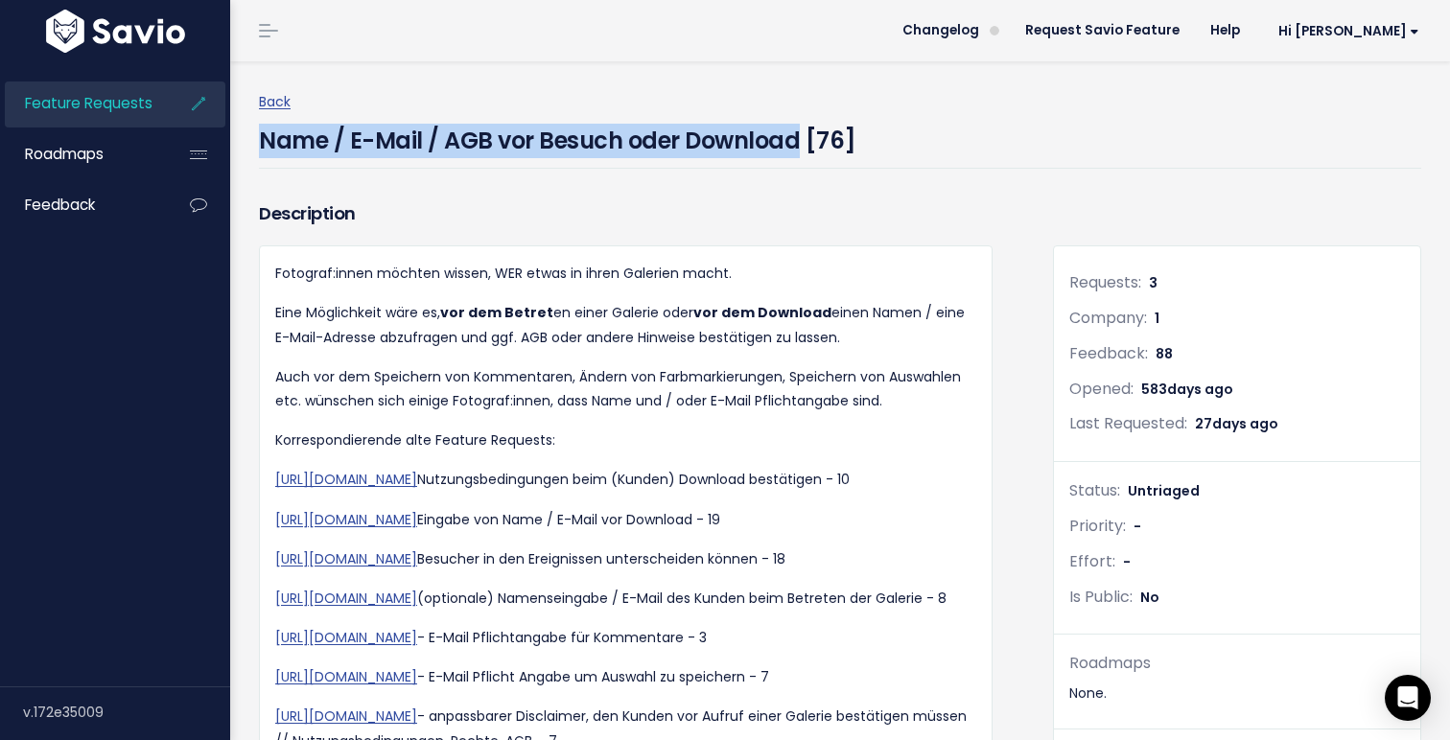
drag, startPoint x: 264, startPoint y: 137, endPoint x: 792, endPoint y: 145, distance: 528.4
click at [792, 145] on h4 "Name / E-Mail / AGB vor Besuch oder Download [76]" at bounding box center [557, 136] width 597 height 44
copy h4 "Name / E-Mail / AGB vor Besuch oder Download"
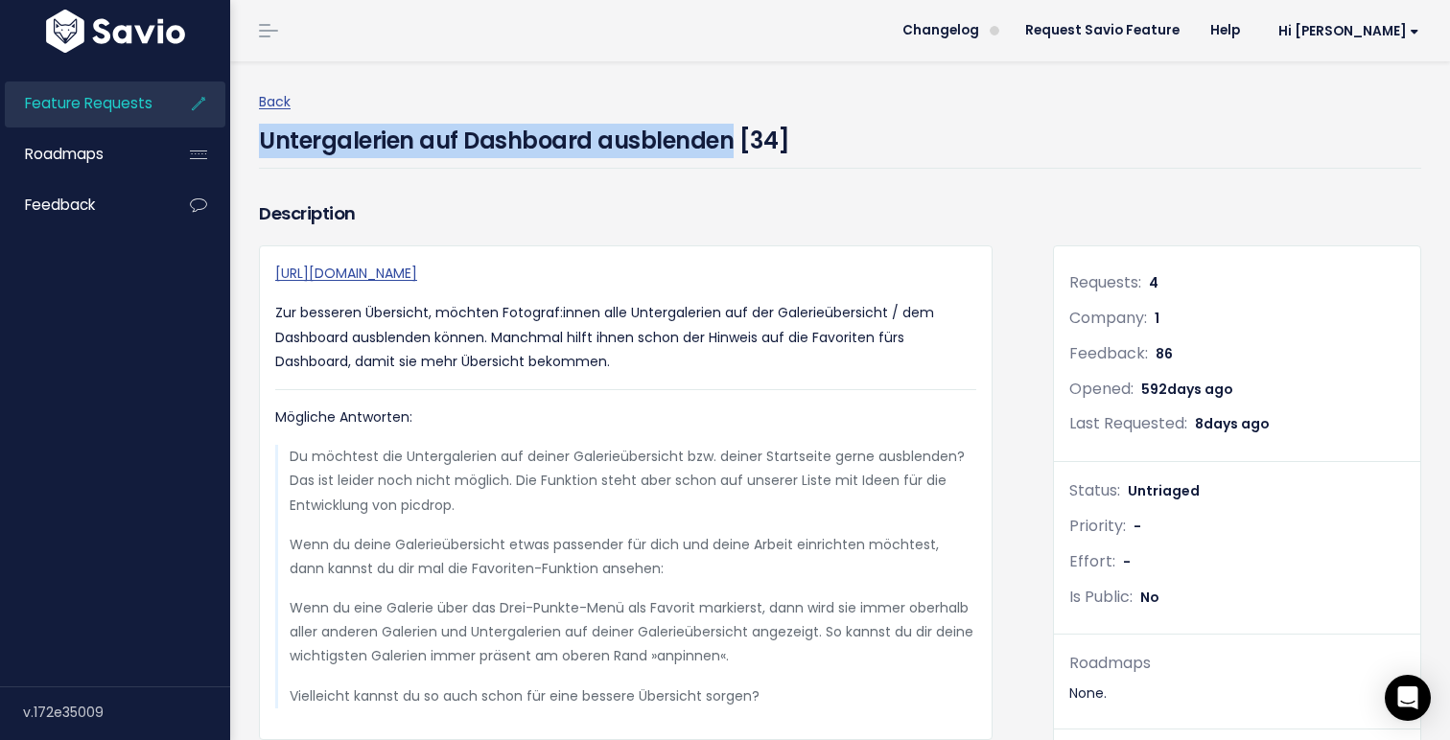
drag, startPoint x: 259, startPoint y: 137, endPoint x: 727, endPoint y: 151, distance: 468.1
click at [728, 151] on h4 "Untergalerien auf Dashboard ausblenden [34]" at bounding box center [524, 136] width 531 height 44
copy h4 "Untergalerien auf Dashboard ausblenden"
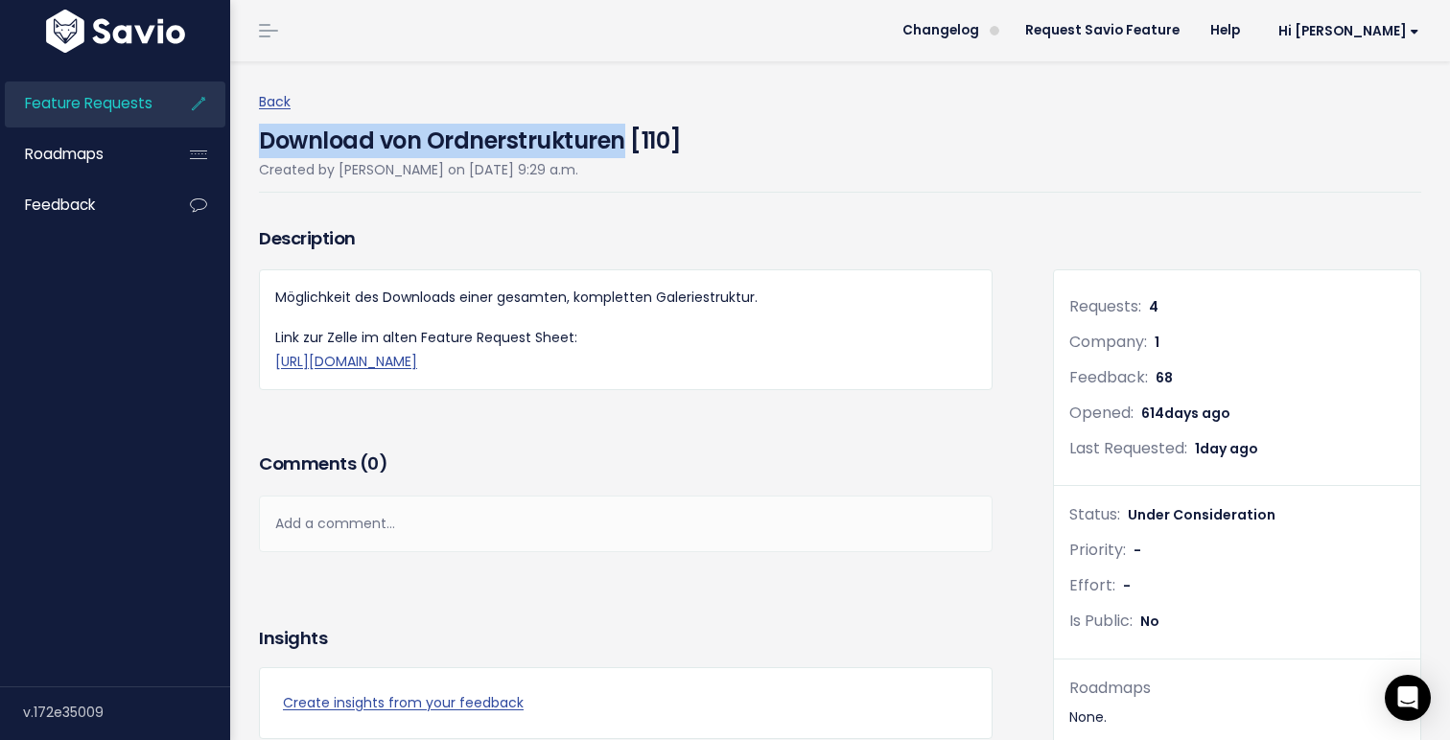
drag, startPoint x: 258, startPoint y: 133, endPoint x: 619, endPoint y: 132, distance: 361.5
copy h4 "Download von Ordnerstrukturen"
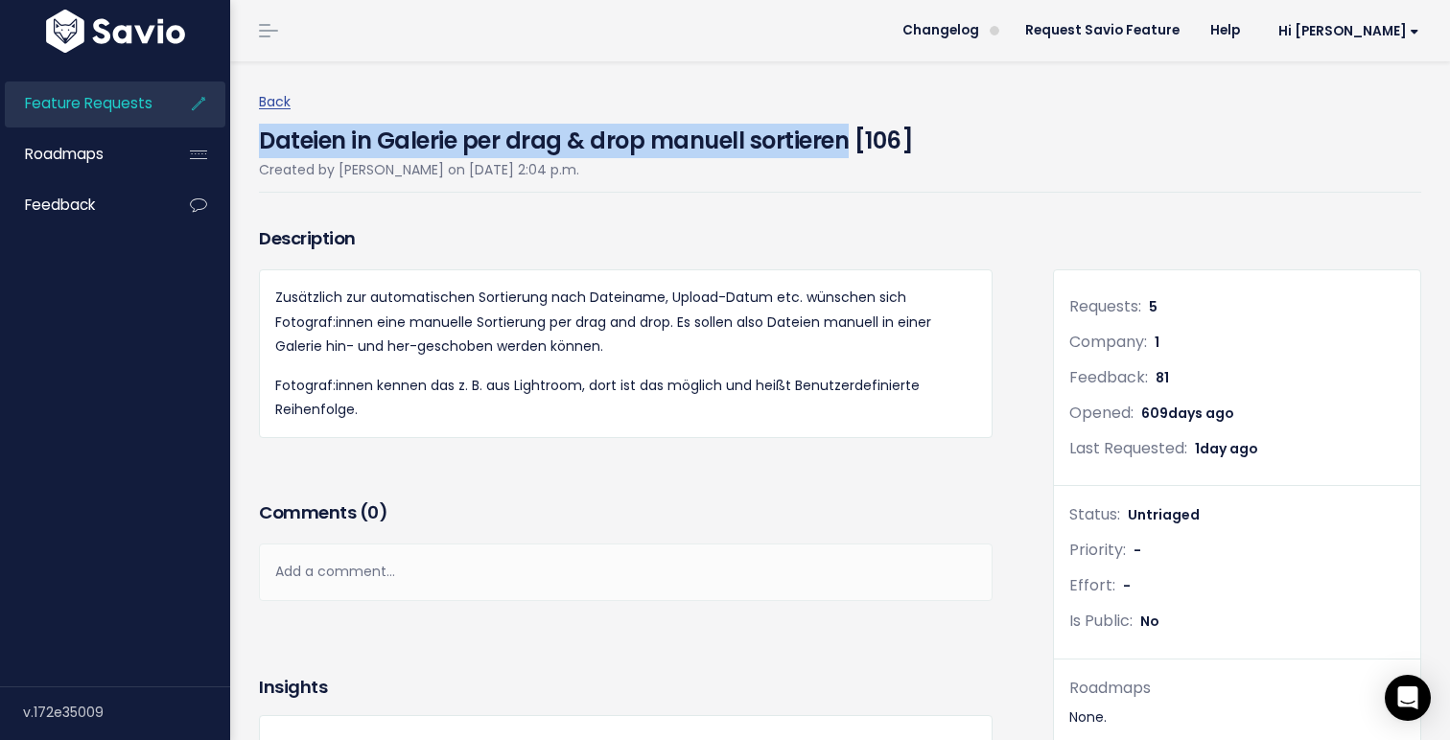
drag, startPoint x: 262, startPoint y: 137, endPoint x: 843, endPoint y: 148, distance: 581.1
click at [843, 148] on h4 "Dateien in Galerie per drag & drop manuell sortieren [106]" at bounding box center [586, 136] width 654 height 44
copy h4 "Dateien in Galerie per drag & drop manuell sortieren"
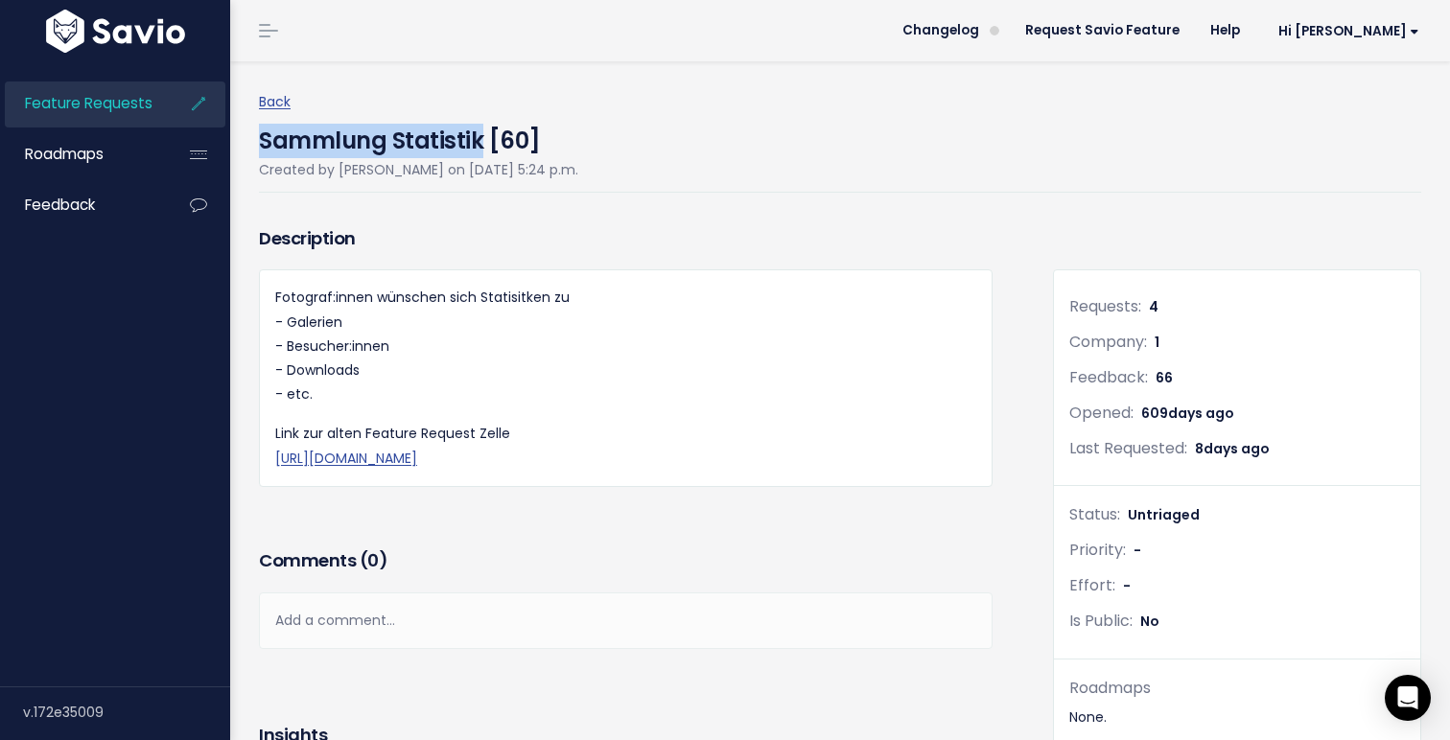
drag, startPoint x: 262, startPoint y: 140, endPoint x: 480, endPoint y: 141, distance: 218.6
click at [480, 141] on h4 "Sammlung Statistik [60]" at bounding box center [418, 136] width 319 height 44
copy h4 "Sammlung Statistik"
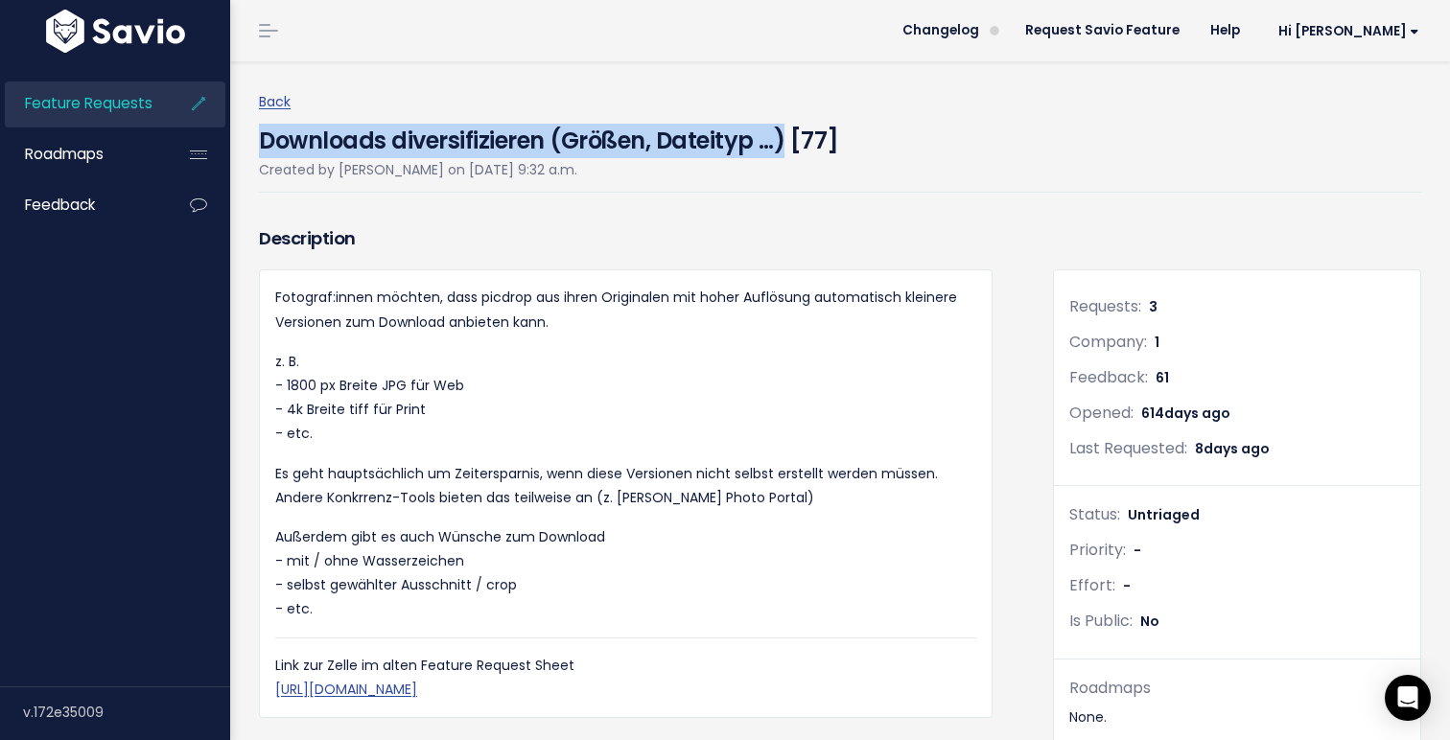
drag, startPoint x: 261, startPoint y: 137, endPoint x: 780, endPoint y: 134, distance: 518.7
click at [780, 134] on h4 "Downloads diversifizieren (Größen, Dateityp …) [77]" at bounding box center [549, 136] width 580 height 44
copy h4 "Downloads diversifizieren (Größen, Dateityp …)"
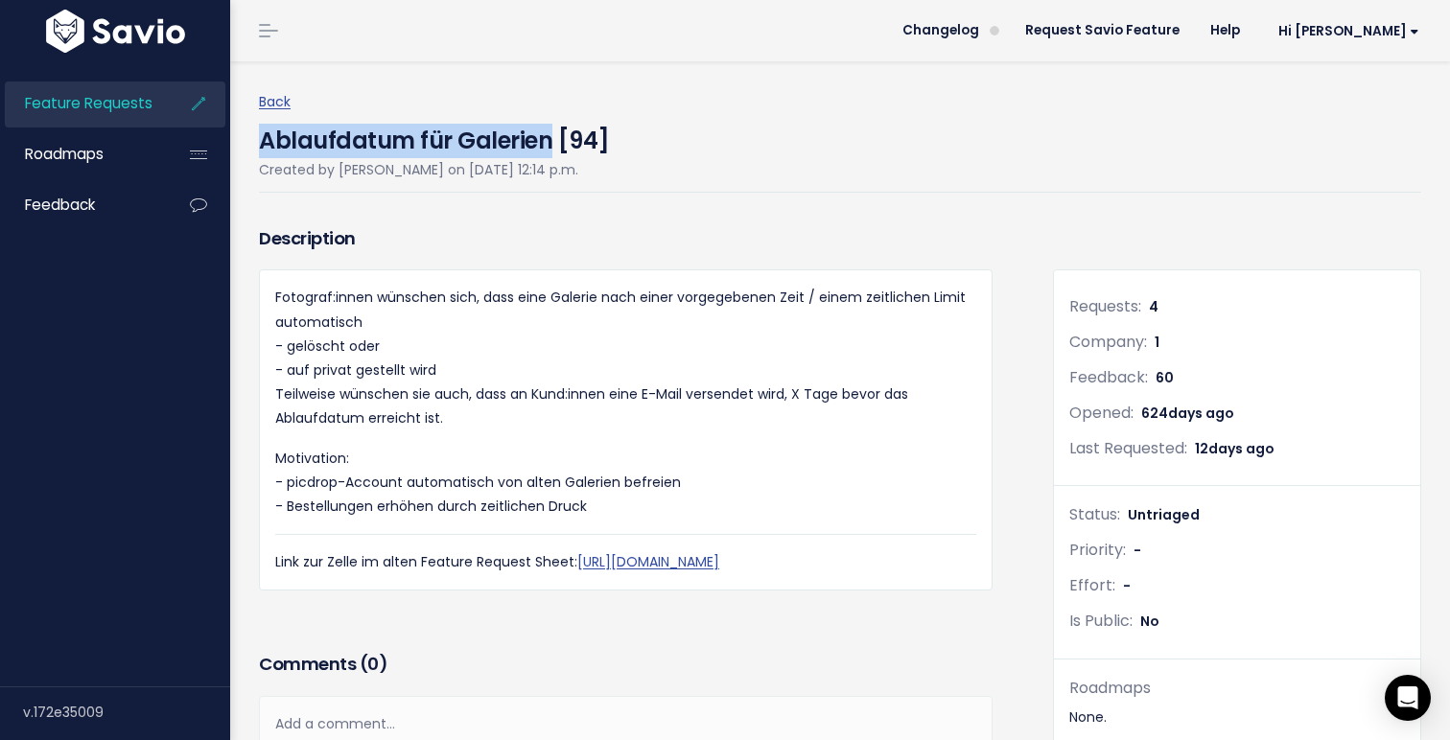
drag, startPoint x: 263, startPoint y: 144, endPoint x: 547, endPoint y: 141, distance: 284.8
click at [547, 141] on h4 "Ablaufdatum für Galerien [94]" at bounding box center [434, 136] width 351 height 44
copy h4 "Ablaufdatum für Galerien"
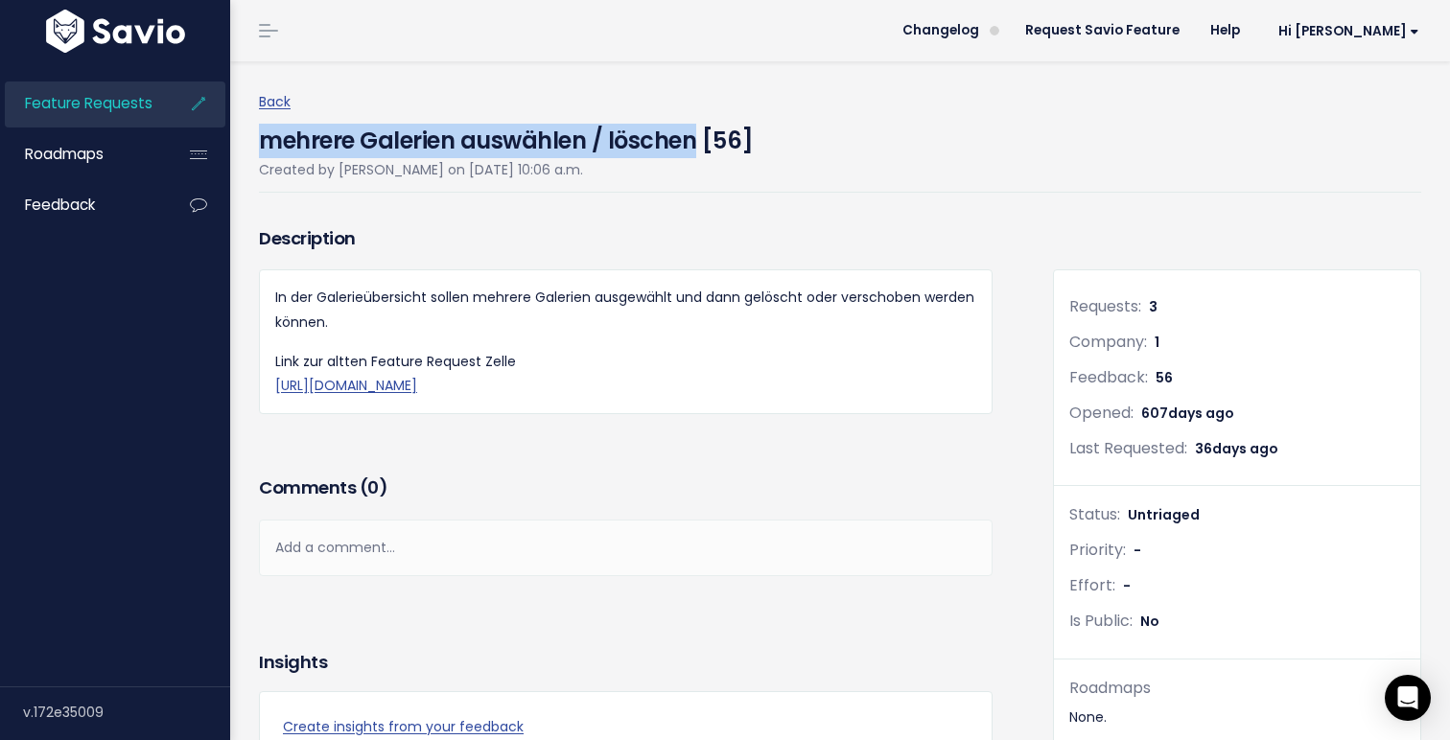
drag, startPoint x: 262, startPoint y: 139, endPoint x: 691, endPoint y: 140, distance: 429.5
click at [691, 140] on h4 "mehrere Galerien auswählen / löschen [56]" at bounding box center [506, 136] width 495 height 44
copy h4 "mehrere Galerien auswählen / löschen"
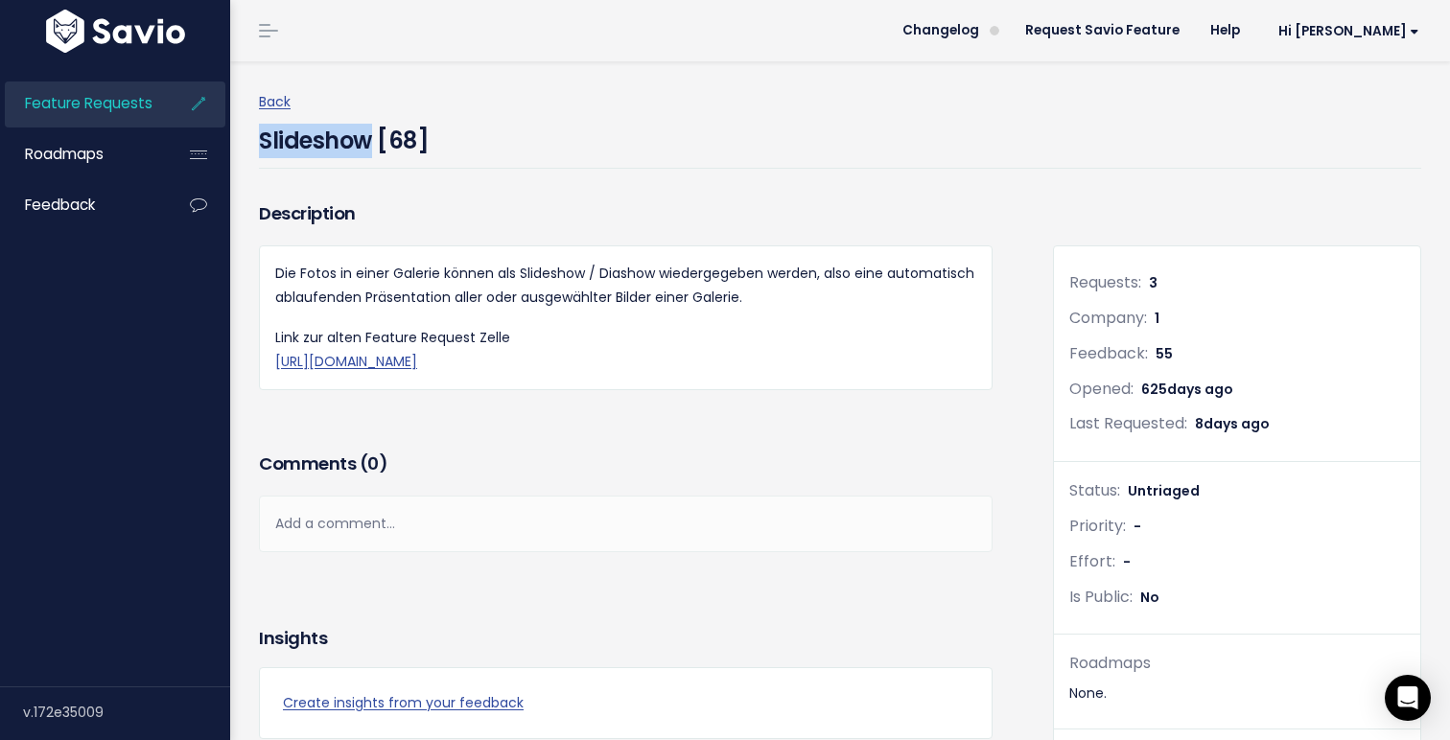
drag, startPoint x: 262, startPoint y: 140, endPoint x: 369, endPoint y: 141, distance: 107.4
click at [369, 141] on h4 "Slideshow [68]" at bounding box center [344, 136] width 170 height 44
copy h4 "Slideshow"
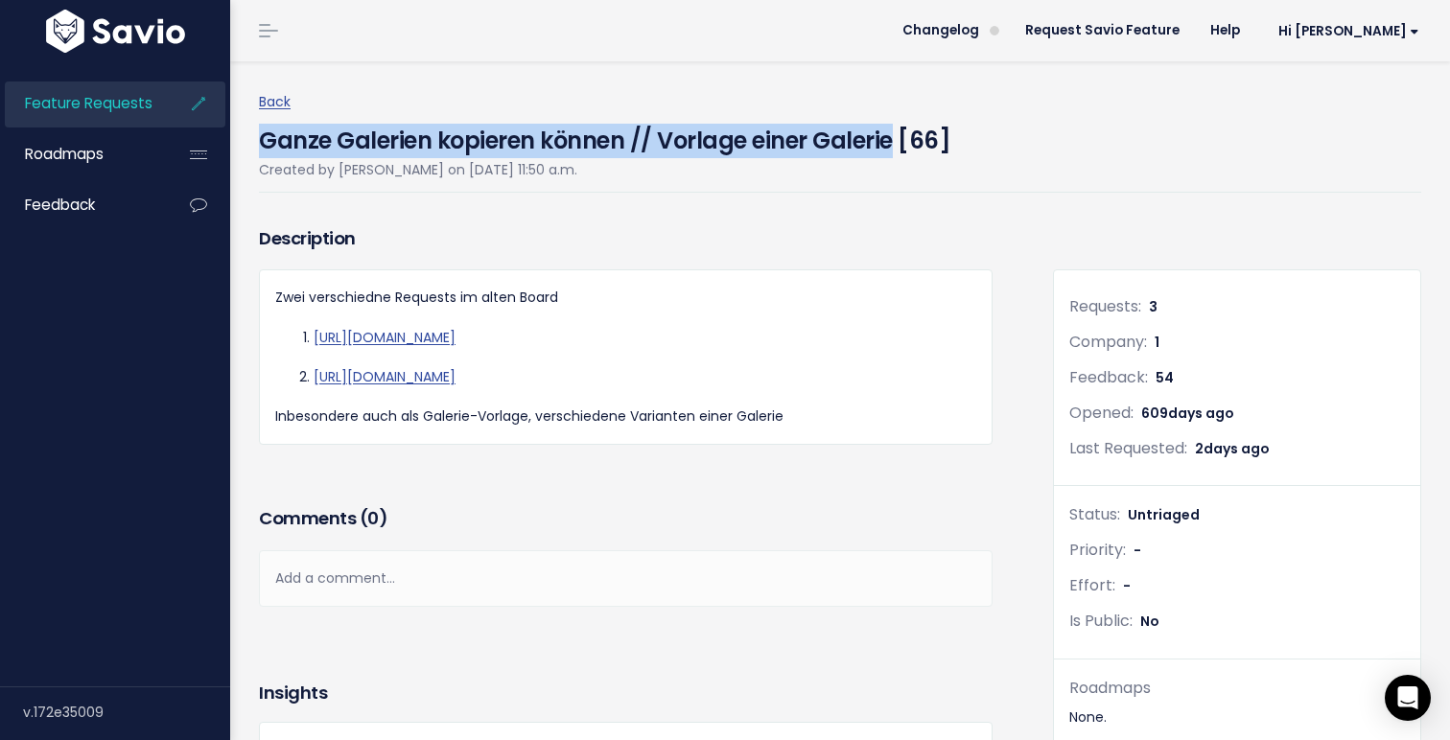
drag, startPoint x: 261, startPoint y: 139, endPoint x: 891, endPoint y: 135, distance: 630.0
click at [891, 135] on h4 "Ganze Galerien kopieren können // Vorlage einer Galerie [66]" at bounding box center [604, 136] width 691 height 44
copy h4 "Ganze Galerien kopieren können // Vorlage einer Galerie"
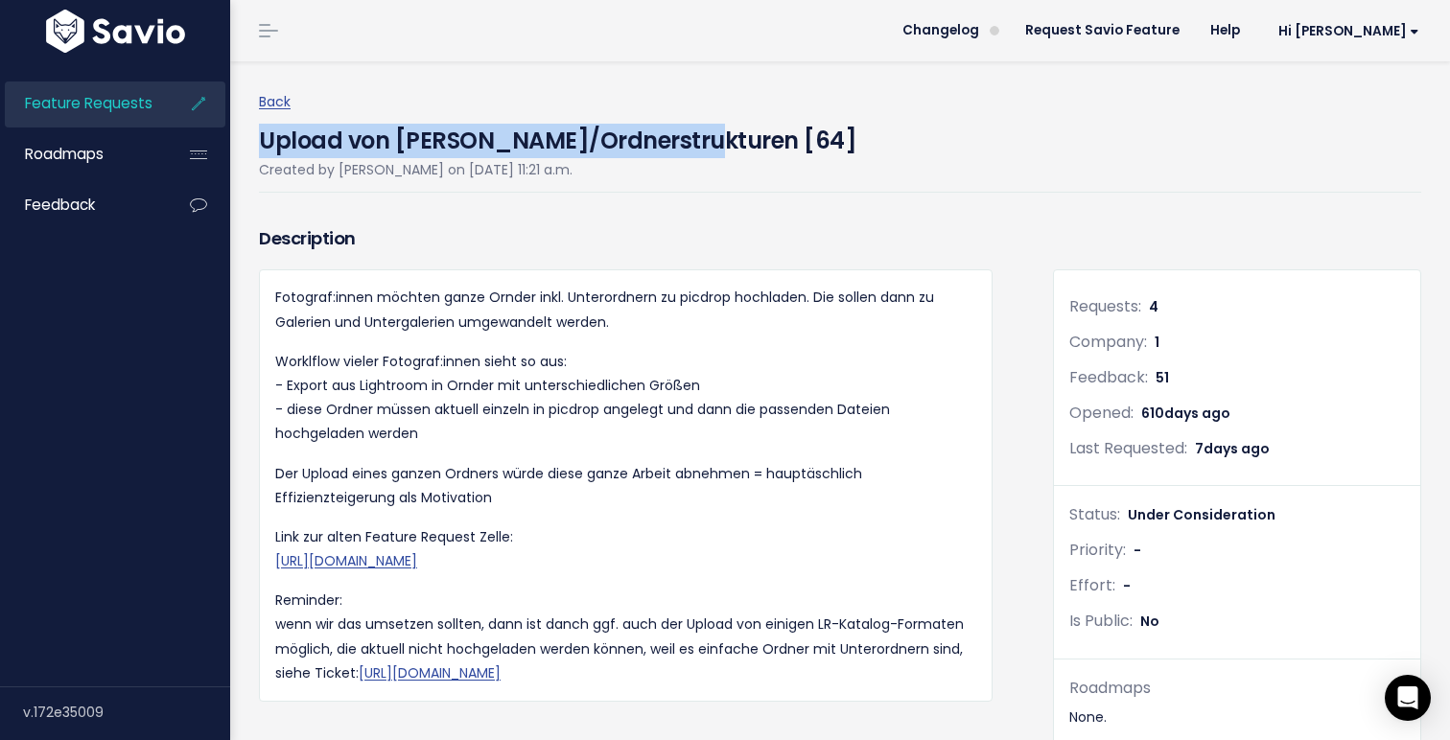
drag, startPoint x: 262, startPoint y: 141, endPoint x: 692, endPoint y: 131, distance: 430.6
click at [692, 131] on h4 "Upload von Ordnern/Ordnerstrukturen [64]" at bounding box center [557, 136] width 597 height 44
copy h4 "Upload von Ordnern/Ordnerstrukturen"
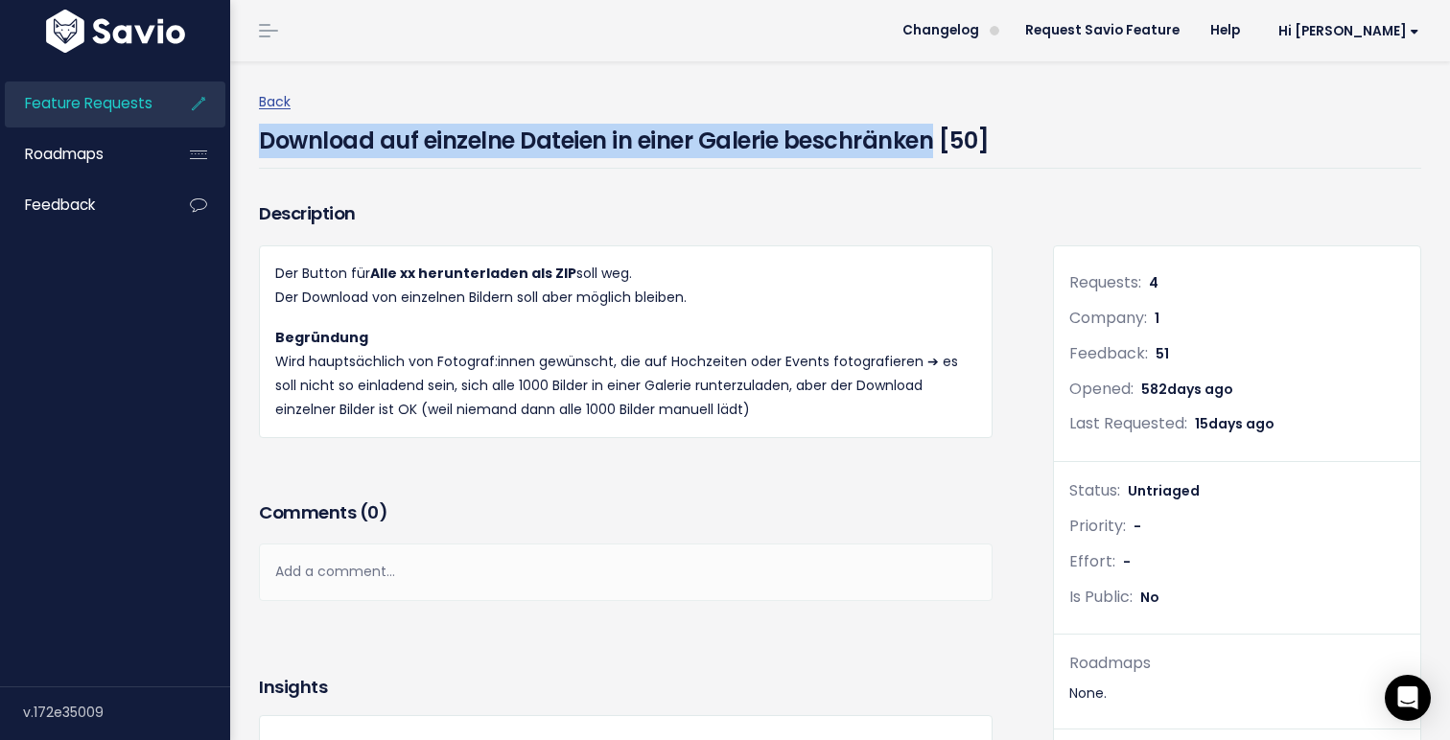
drag, startPoint x: 262, startPoint y: 142, endPoint x: 931, endPoint y: 142, distance: 669.3
click at [931, 142] on h4 "Download auf einzelne Dateien in einer Galerie beschränken [50]" at bounding box center [624, 136] width 731 height 44
copy h4 "Download auf einzelne Dateien in einer Galerie beschränken"
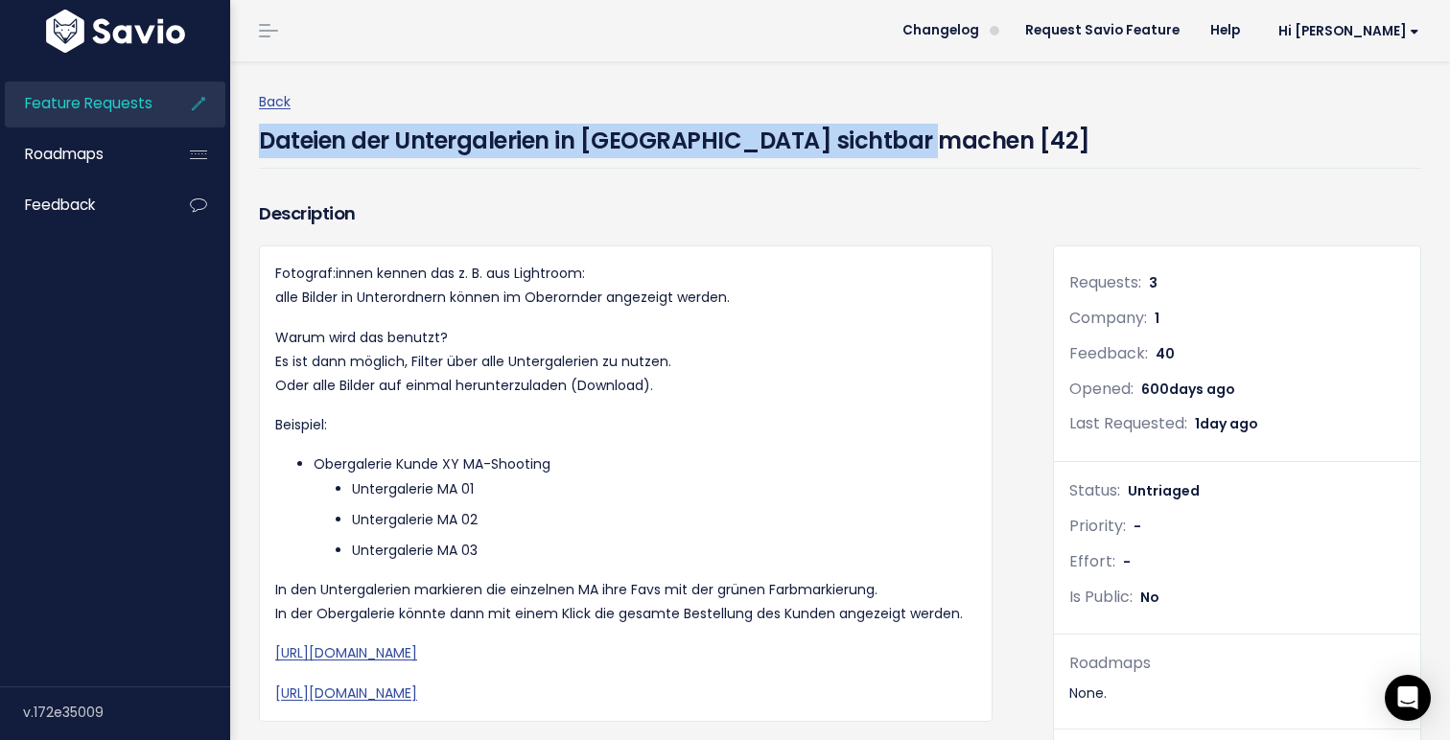
drag, startPoint x: 260, startPoint y: 143, endPoint x: 907, endPoint y: 138, distance: 647.2
click at [907, 138] on h4 "Dateien der Untergalerien in Obergalerie sichtbar machen [42]" at bounding box center [674, 136] width 831 height 44
copy h4 "Dateien der Untergalerien in Obergalerie sichtbar machen"
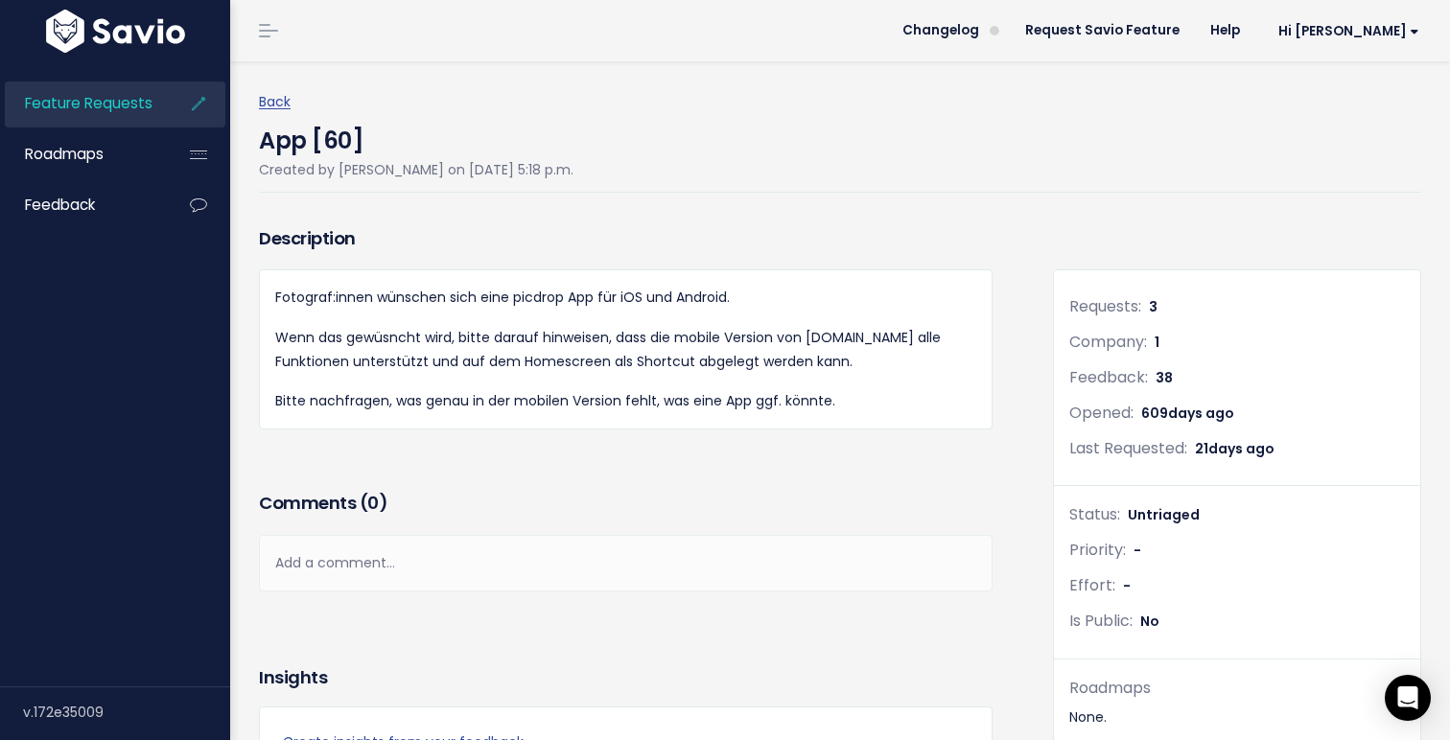
click at [266, 137] on h4 "App [60]" at bounding box center [416, 136] width 314 height 44
copy h4 "App"
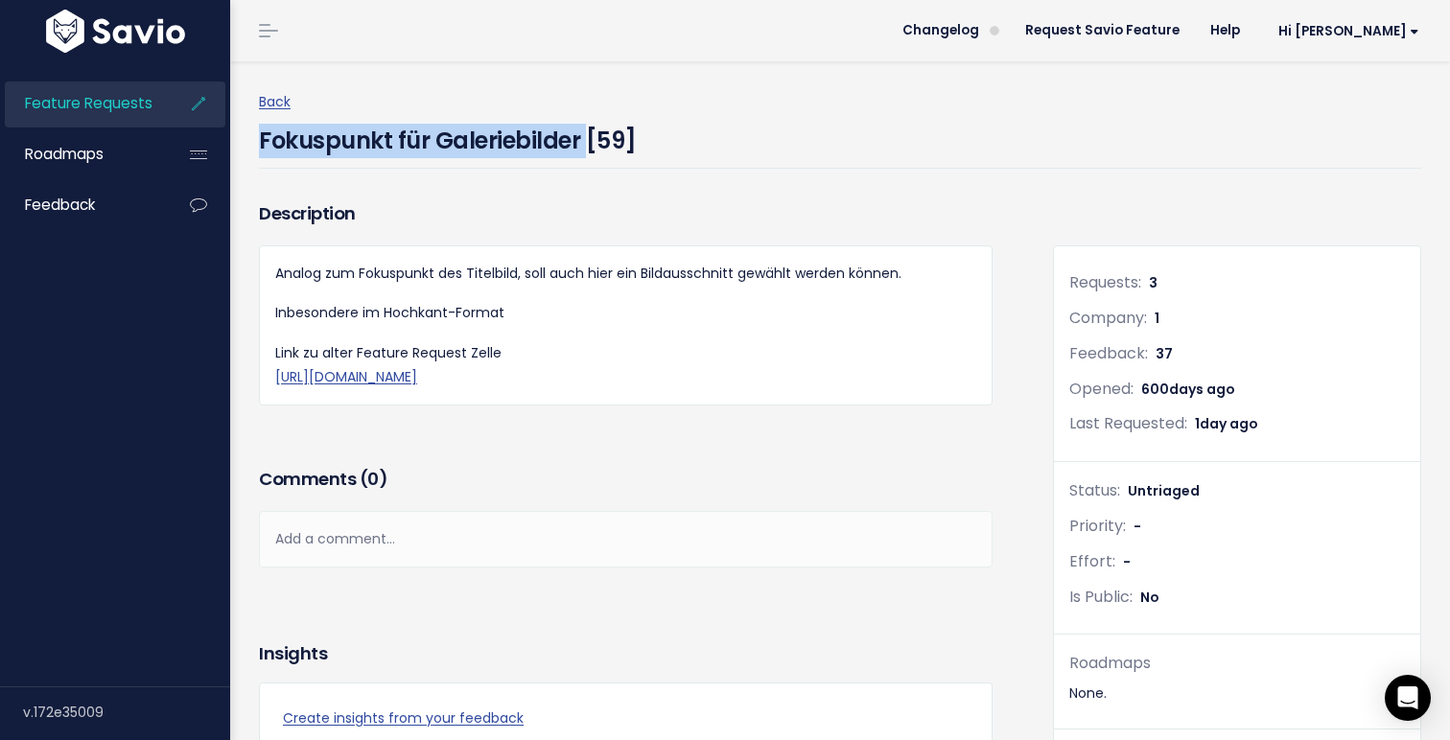
drag, startPoint x: 263, startPoint y: 141, endPoint x: 581, endPoint y: 137, distance: 318.3
click at [581, 137] on h4 "Fokuspunkt für Galeriebilder [59]" at bounding box center [448, 136] width 378 height 44
copy h4 "Fokuspunkt für Galeriebilder"
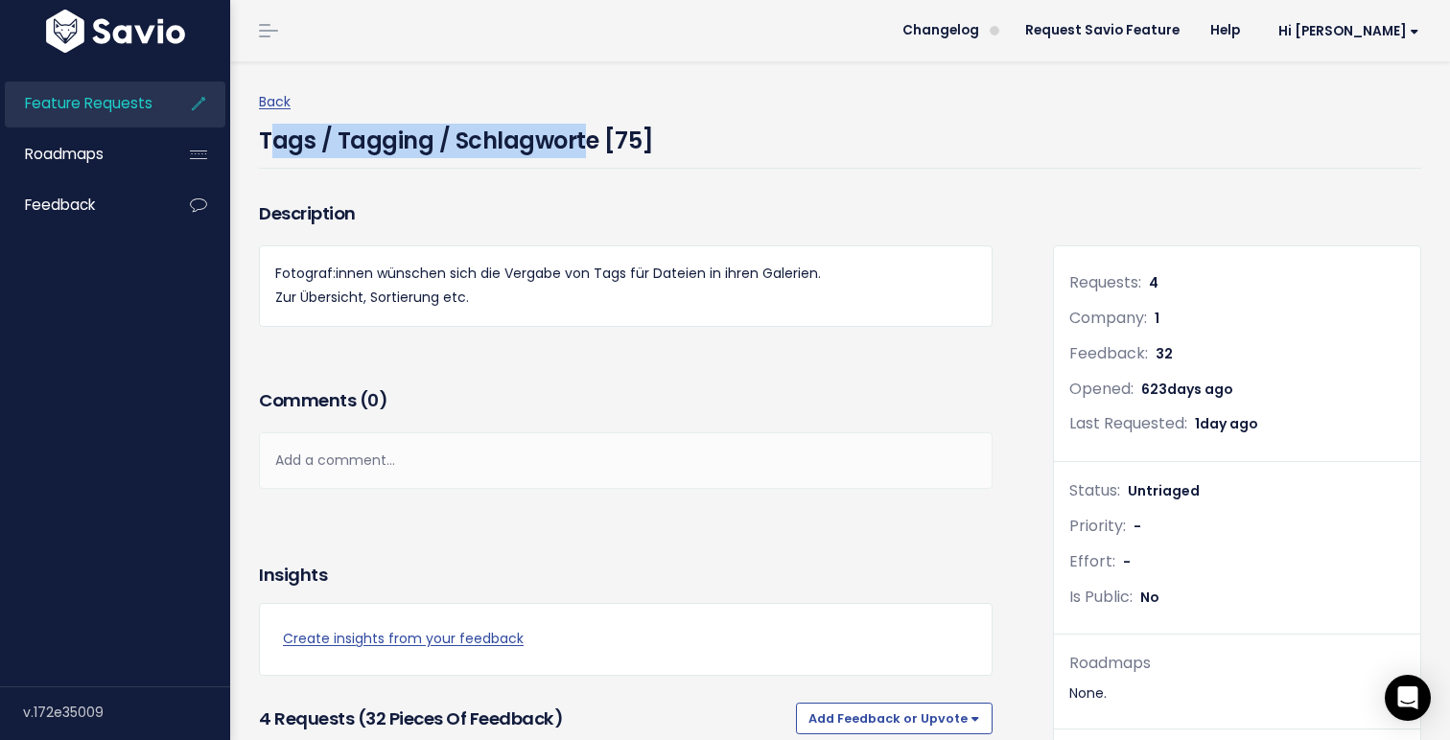
drag, startPoint x: 266, startPoint y: 140, endPoint x: 577, endPoint y: 143, distance: 311.6
click at [577, 143] on h4 "Tags / Tagging / Schlagworte [75]" at bounding box center [456, 136] width 395 height 44
click at [576, 143] on h4 "Tags / Tagging / Schlagworte [75]" at bounding box center [456, 136] width 395 height 44
drag, startPoint x: 259, startPoint y: 142, endPoint x: 588, endPoint y: 141, distance: 328.9
click at [588, 141] on h4 "Tags / Tagging / Schlagworte [75]" at bounding box center [456, 136] width 395 height 44
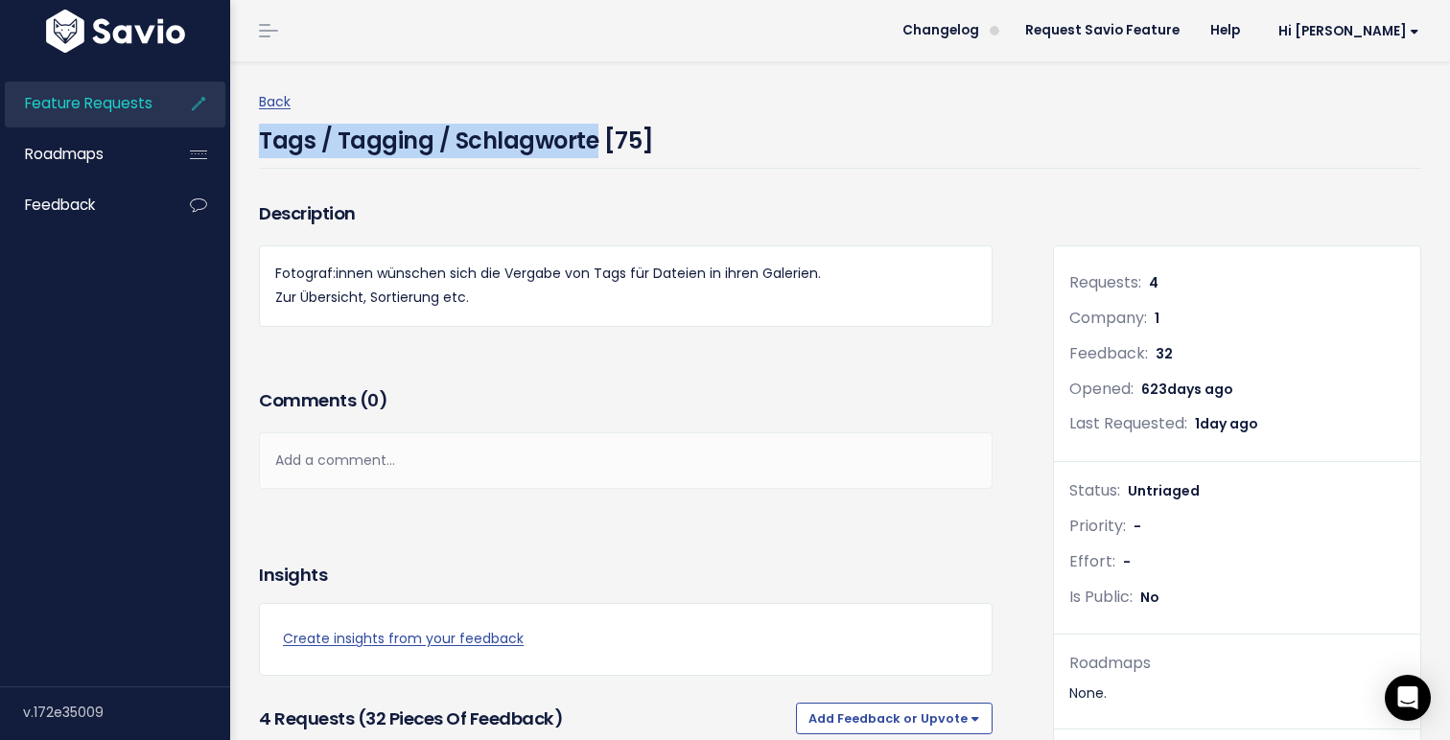
copy h4 "Tags / Tagging / Schlagworte"
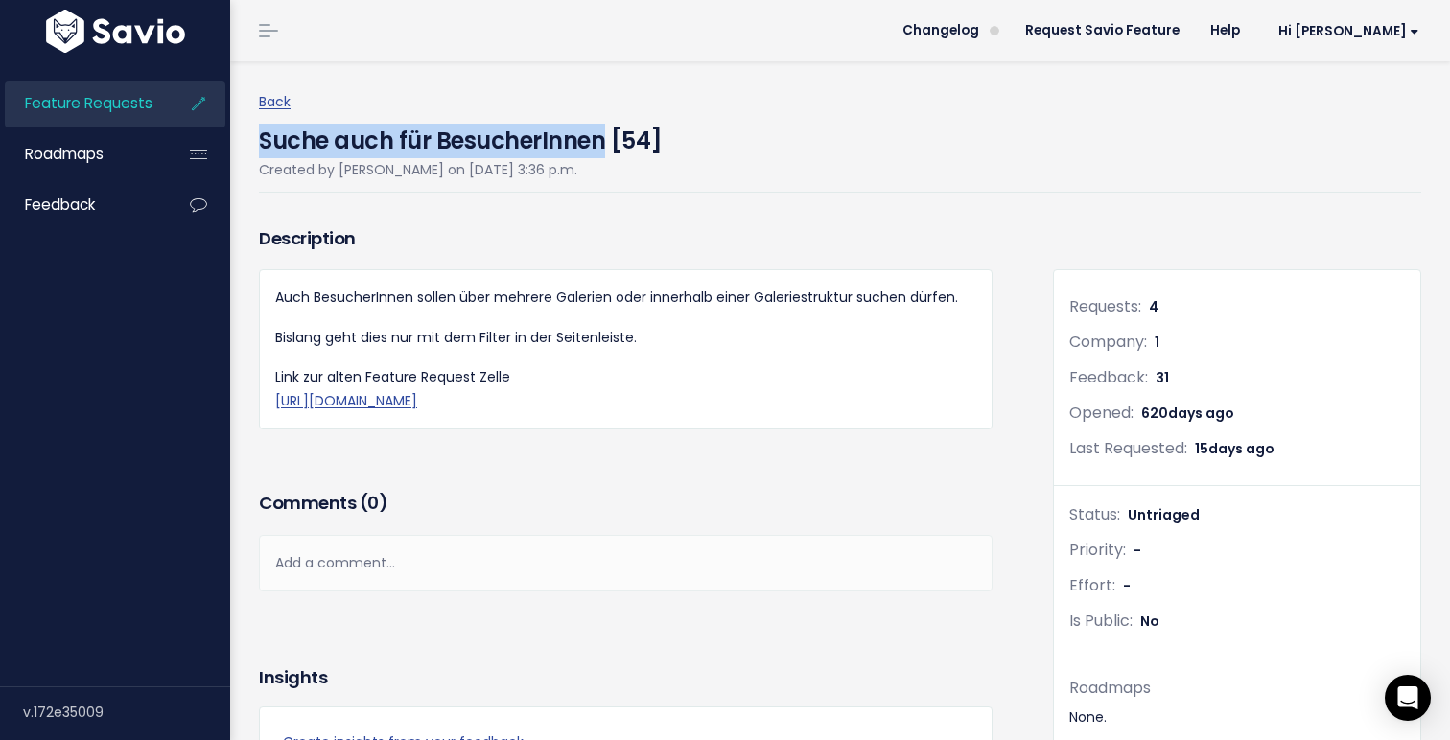
drag, startPoint x: 261, startPoint y: 131, endPoint x: 604, endPoint y: 131, distance: 343.3
click at [604, 131] on h4 "Suche auch für BesucherInnen [54]" at bounding box center [461, 136] width 404 height 44
copy h4 "Suche auch für BesucherInnen"
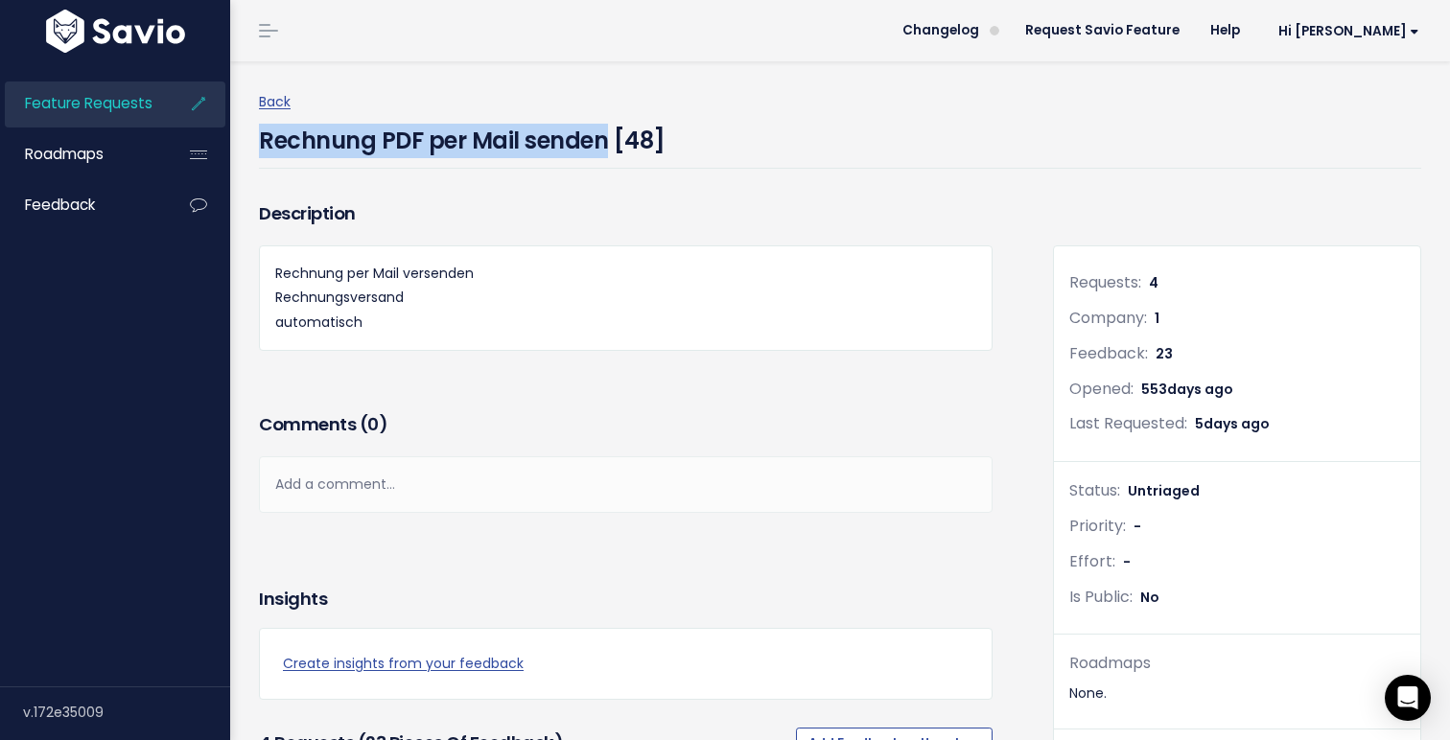
drag, startPoint x: 260, startPoint y: 139, endPoint x: 600, endPoint y: 139, distance: 340.4
click at [600, 139] on h4 "Rechnung PDF per Mail senden [48]" at bounding box center [462, 136] width 407 height 44
copy h4 "Rechnung PDF per Mail senden"
